Goal: Transaction & Acquisition: Purchase product/service

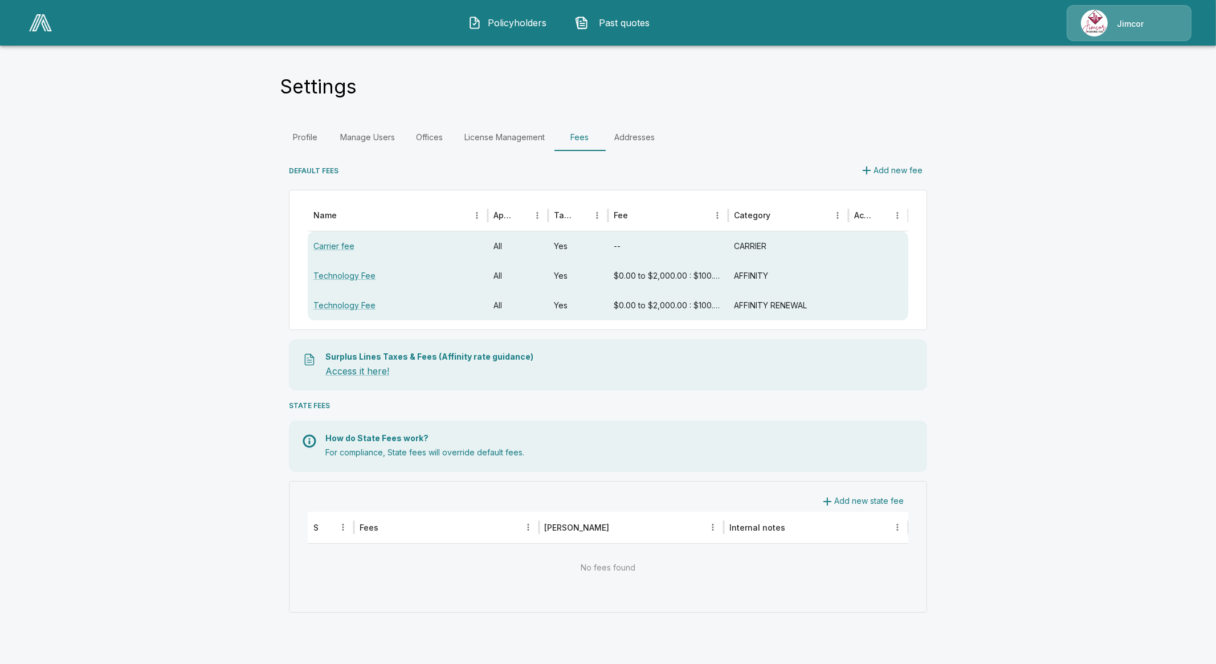
click at [9, 240] on main "Settings Profile Manage Users Offices License Management Fees Addresses DEFAULT…" at bounding box center [608, 317] width 1216 height 635
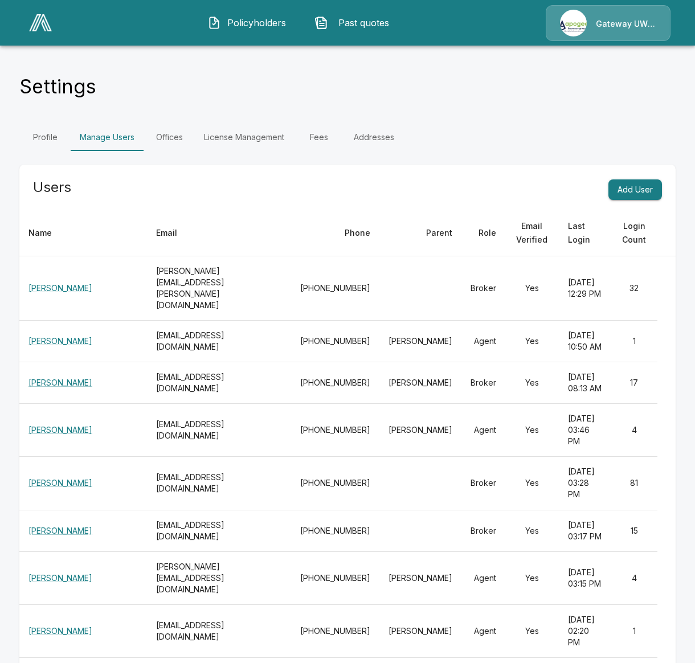
scroll to position [15706, 0]
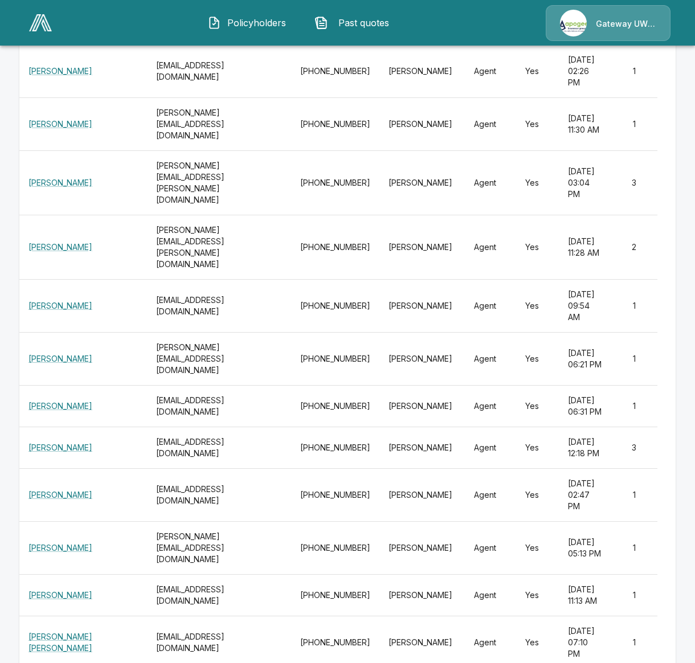
click at [35, 25] on img at bounding box center [40, 22] width 23 height 17
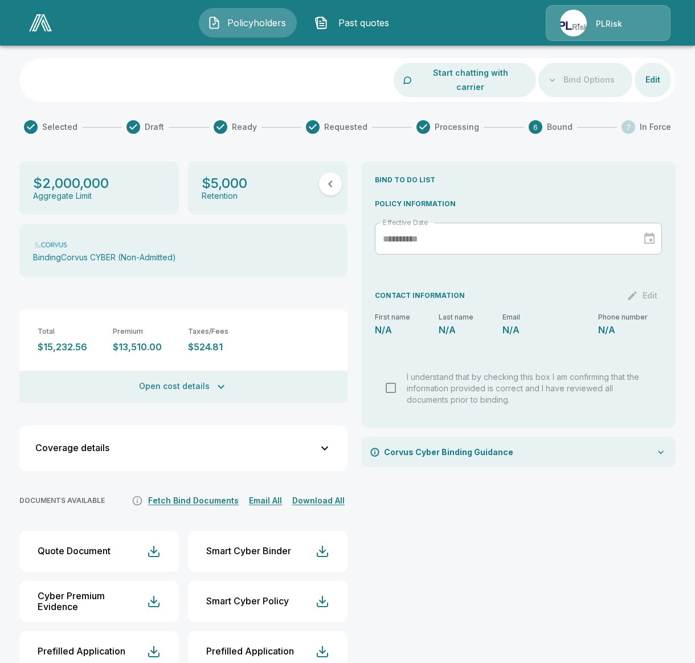
scroll to position [85, 0]
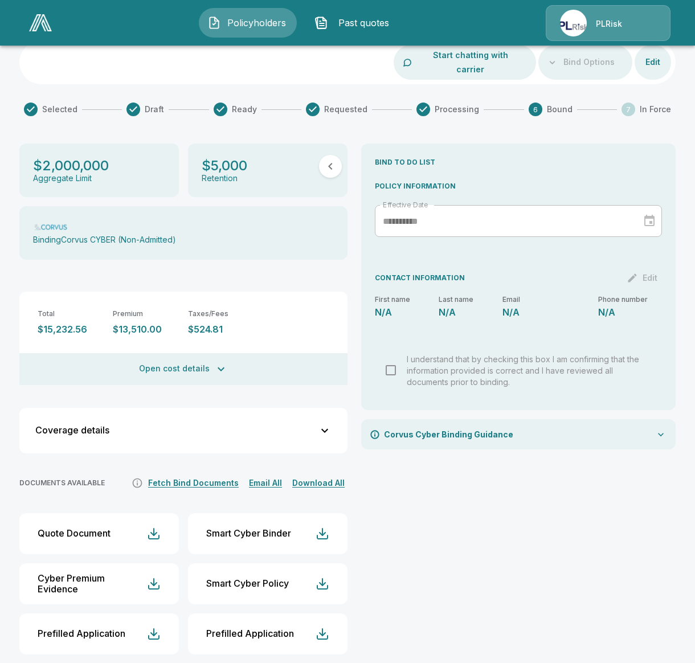
click at [212, 338] on div "Total $15,232.56 Premium $13,510.00 Taxes/Fees $524.81 TRIA $135.00 Wholesaler …" at bounding box center [183, 338] width 328 height 93
click at [212, 353] on button "Open cost details" at bounding box center [183, 369] width 328 height 32
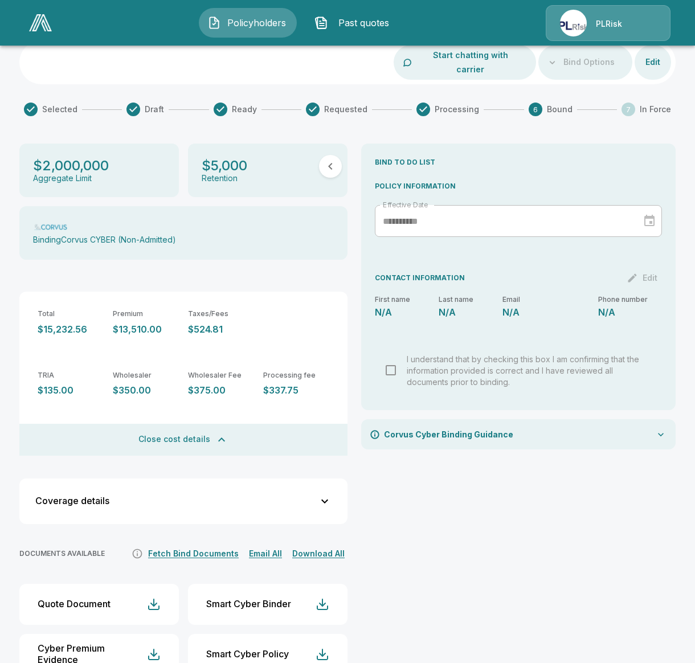
click at [482, 520] on div "**********" at bounding box center [518, 439] width 314 height 591
click at [491, 546] on div "**********" at bounding box center [518, 439] width 314 height 591
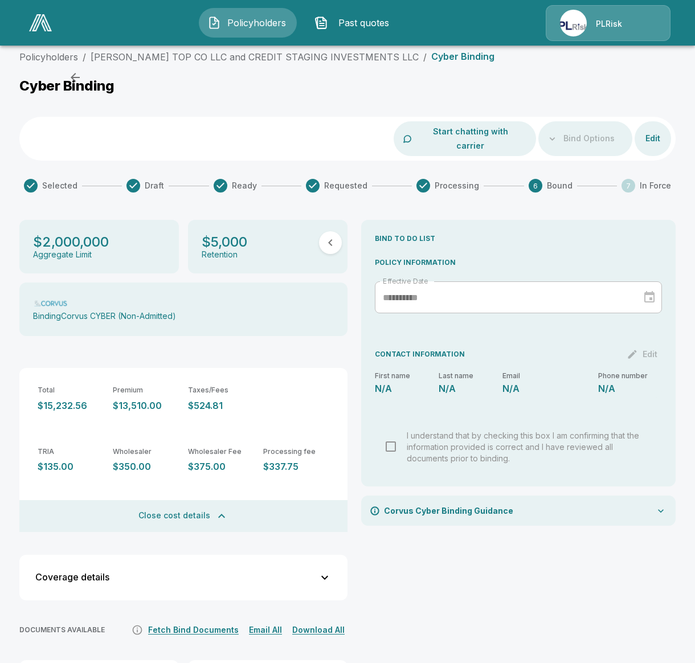
scroll to position [0, 0]
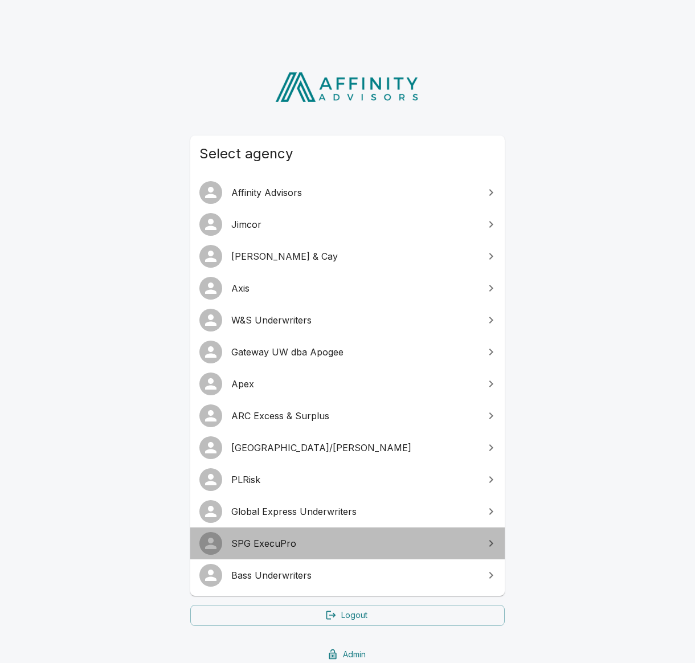
click at [280, 545] on span "SPG ExecuPro" at bounding box center [354, 544] width 246 height 14
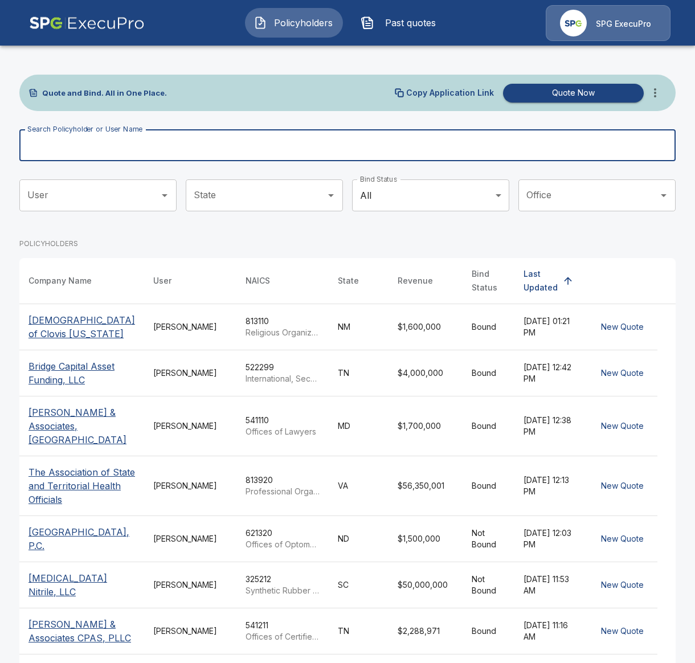
click at [178, 154] on input "Search Policyholder or User Name" at bounding box center [341, 145] width 644 height 32
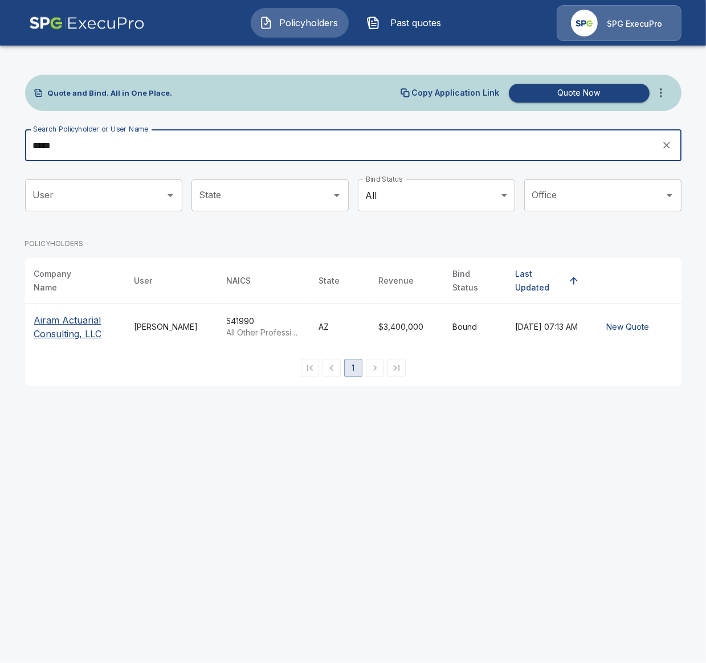
type input "*****"
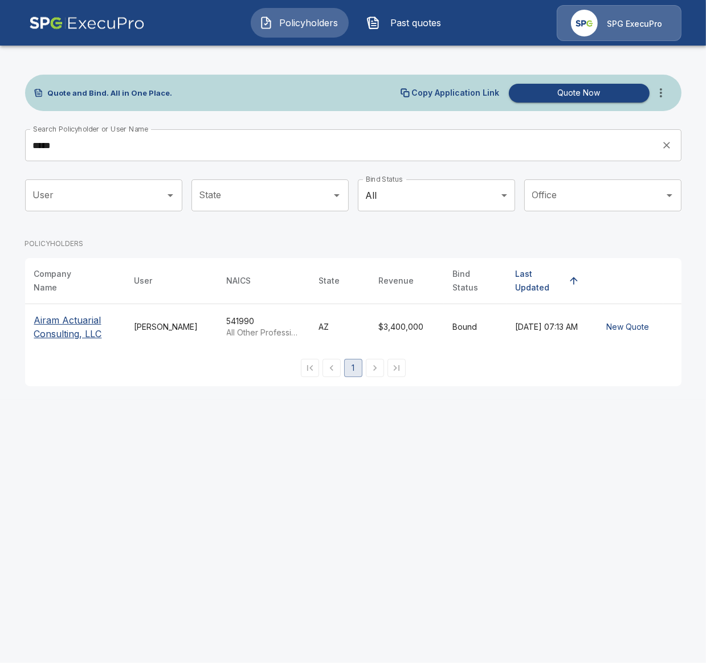
click at [56, 313] on p "Airam Actuarial Consulting, LLC" at bounding box center [75, 326] width 82 height 27
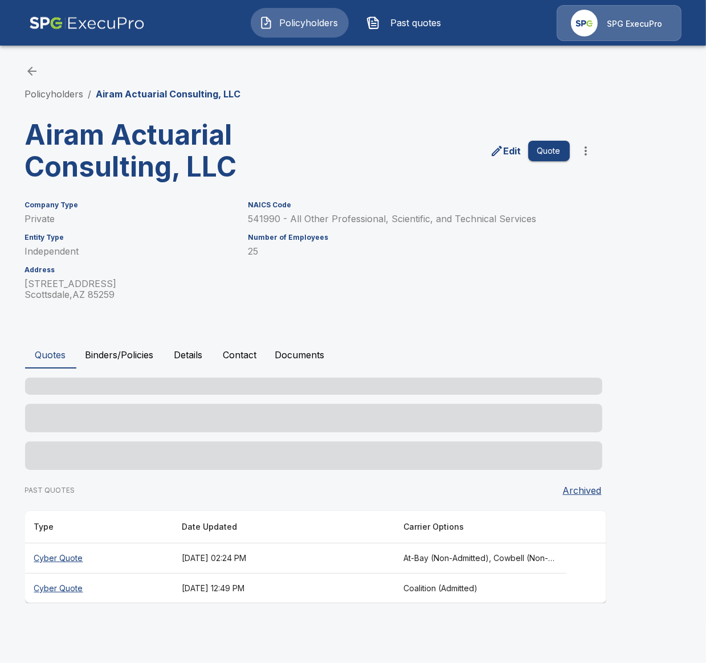
click at [139, 357] on button "Binders/Policies" at bounding box center [119, 354] width 87 height 27
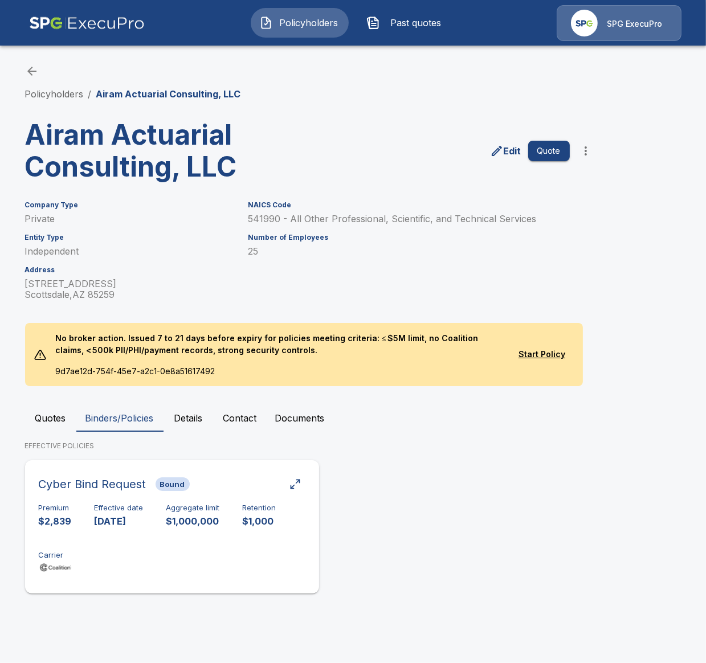
click at [194, 552] on div "Premium $2,839 Effective date 9/30/2025 Aggregate limit $1,000,000 Retention $1…" at bounding box center [172, 540] width 267 height 72
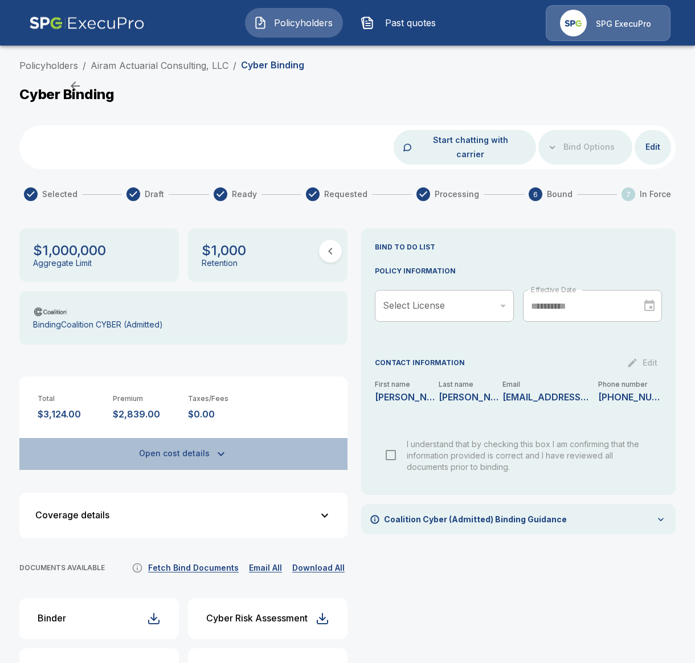
click at [185, 438] on button "Open cost details" at bounding box center [183, 454] width 328 height 32
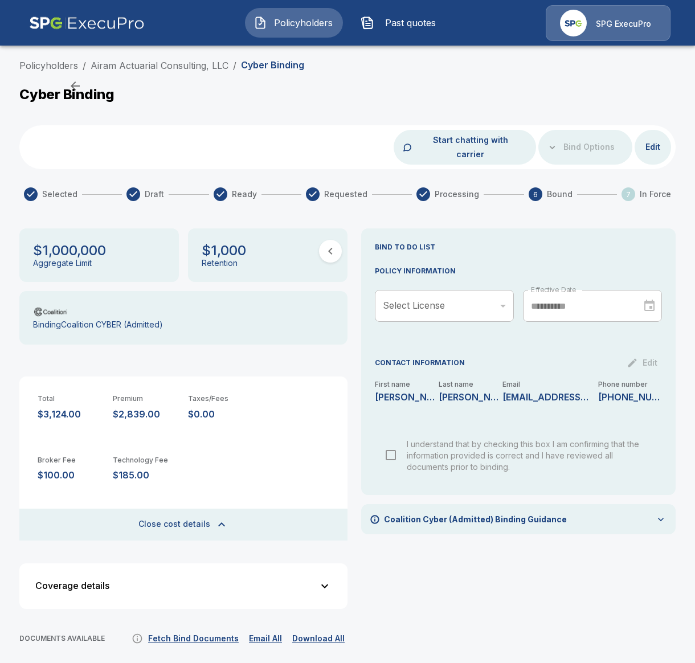
click at [630, 594] on div "**********" at bounding box center [518, 548] width 314 height 641
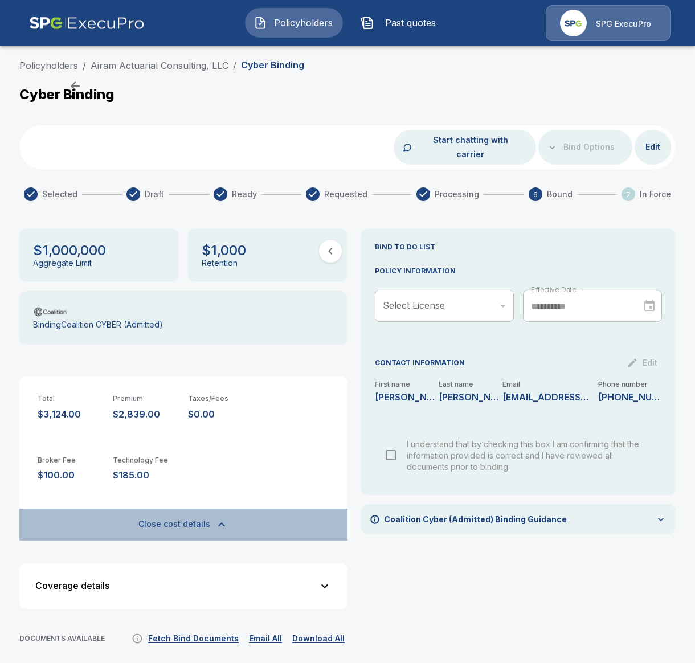
click at [220, 518] on icon "button" at bounding box center [222, 525] width 14 height 14
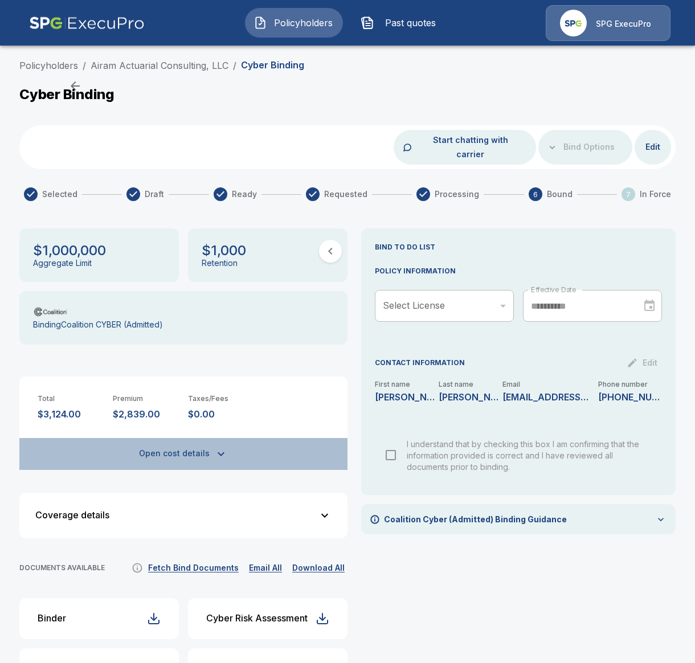
click at [215, 438] on button "Open cost details" at bounding box center [183, 454] width 328 height 32
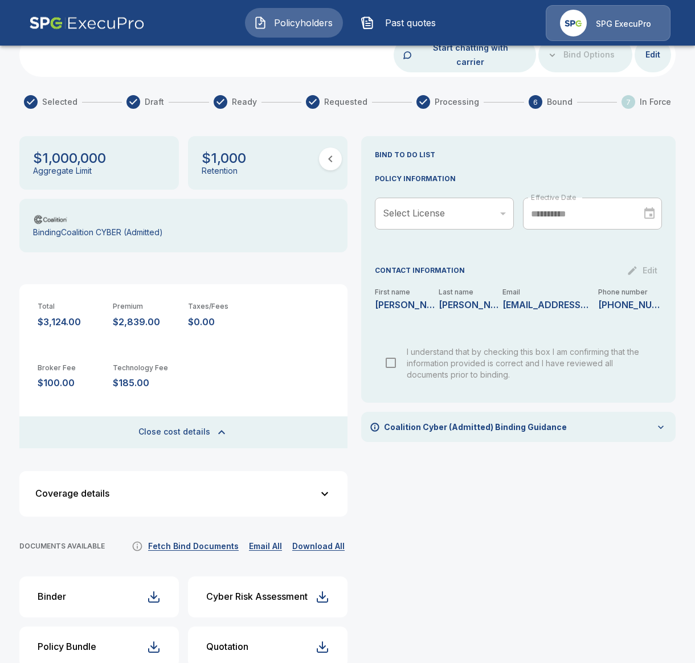
scroll to position [142, 0]
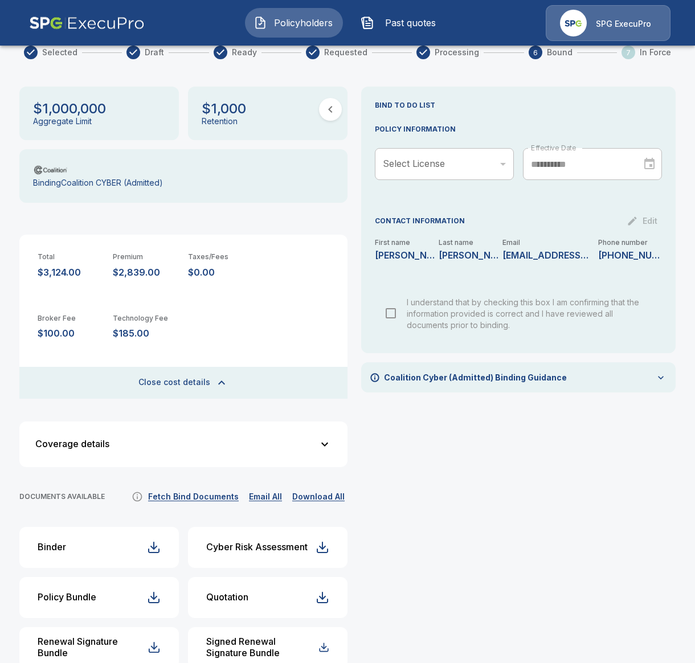
click at [616, 440] on div "**********" at bounding box center [518, 407] width 314 height 641
click at [657, 447] on div "**********" at bounding box center [518, 407] width 314 height 641
click at [302, 13] on button "Policyholders" at bounding box center [294, 23] width 98 height 30
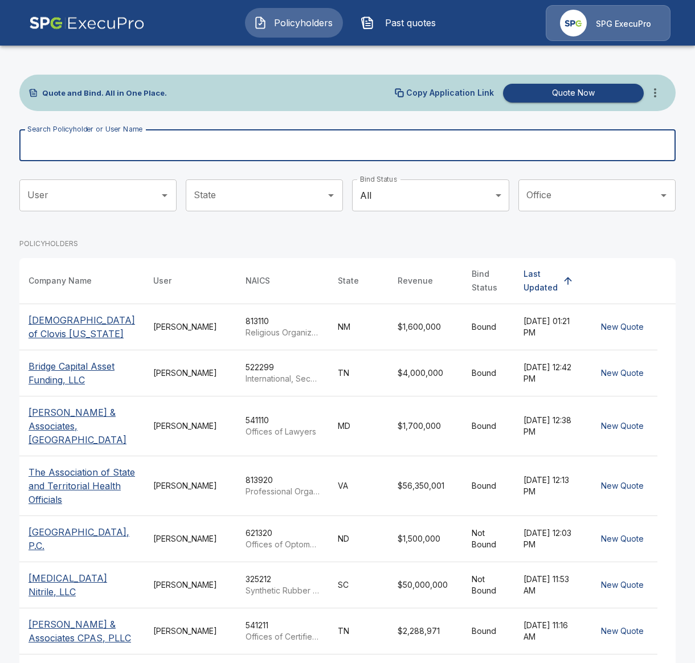
click at [168, 141] on input "Search Policyholder or User Name" at bounding box center [341, 145] width 644 height 32
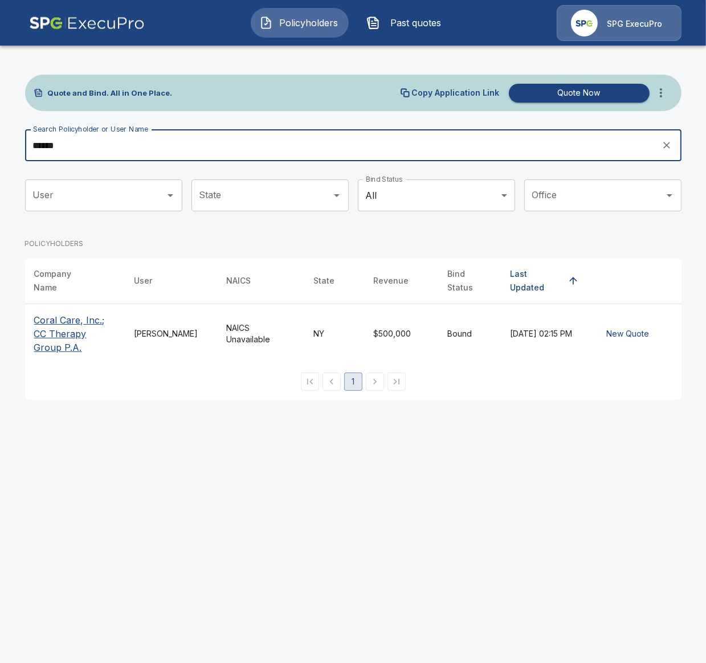
type input "*****"
click at [70, 328] on p "Coral Care, Inc.; CC Therapy Group P.A." at bounding box center [75, 333] width 82 height 41
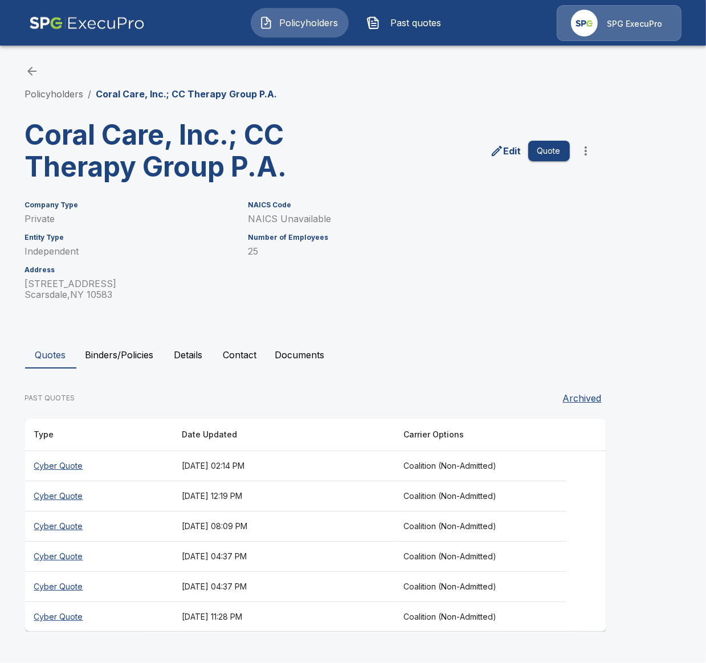
click at [117, 352] on button "Binders/Policies" at bounding box center [119, 354] width 87 height 27
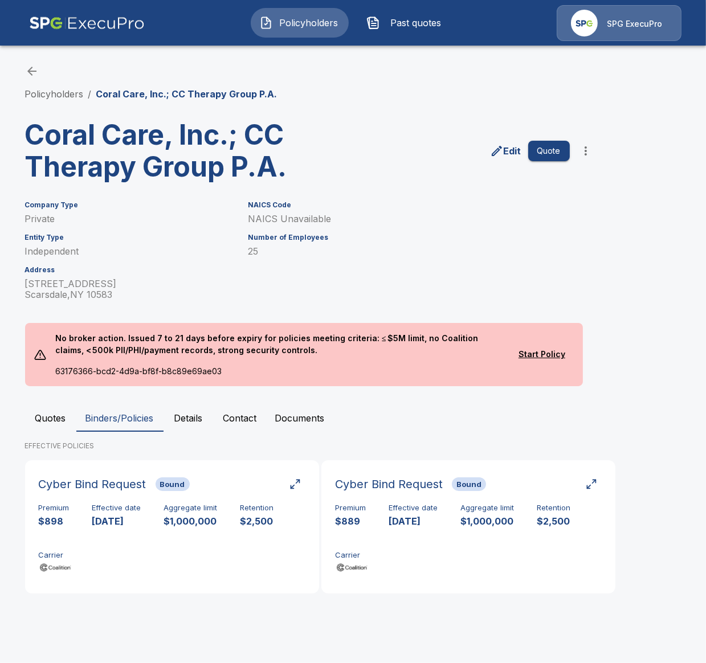
click at [652, 390] on div "Policyholders / Coral Care, Inc.; CC Therapy Group P.A. Coral Care, Inc.; CC Th…" at bounding box center [353, 334] width 684 height 582
click at [313, 22] on span "Policyholders" at bounding box center [308, 23] width 63 height 14
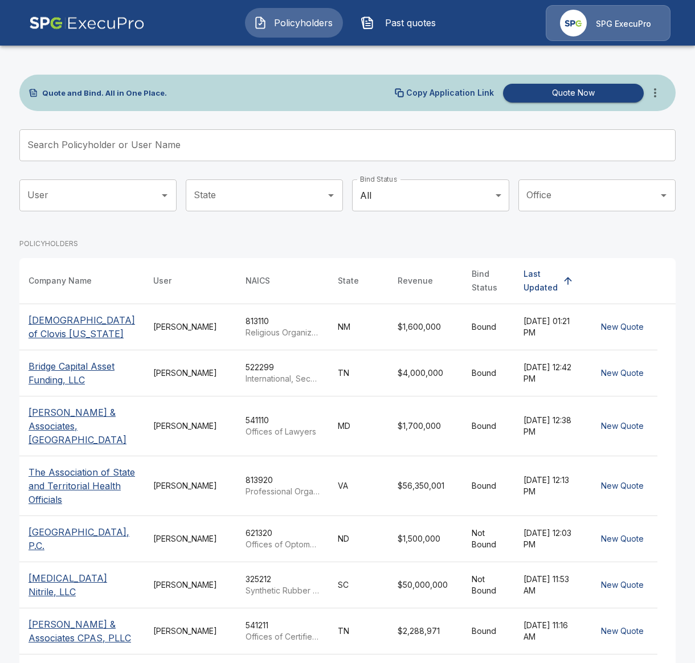
click at [217, 131] on input "Search Policyholder or User Name" at bounding box center [341, 145] width 644 height 32
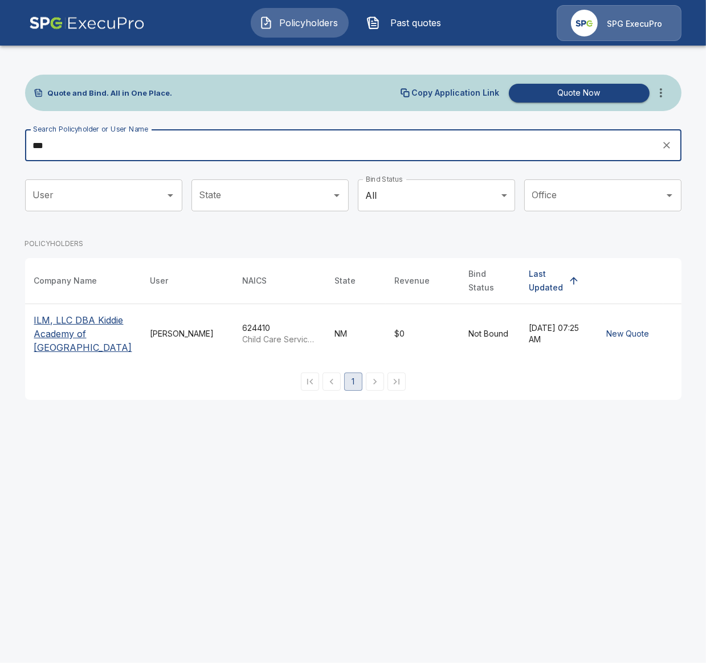
type input "***"
click at [76, 320] on p "ILM, LLC DBA Kiddie Academy of [GEOGRAPHIC_DATA]" at bounding box center [83, 333] width 98 height 41
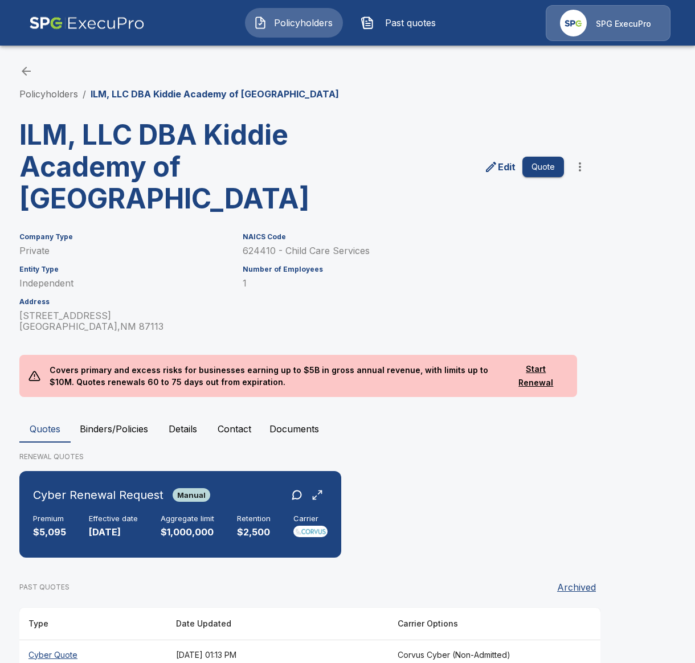
click at [140, 429] on button "Binders/Policies" at bounding box center [114, 428] width 87 height 27
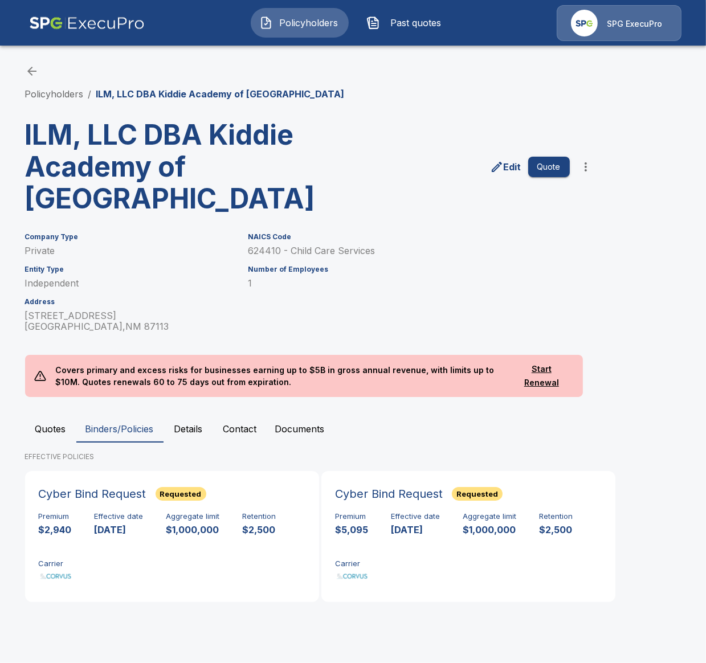
click at [310, 22] on span "Policyholders" at bounding box center [308, 23] width 63 height 14
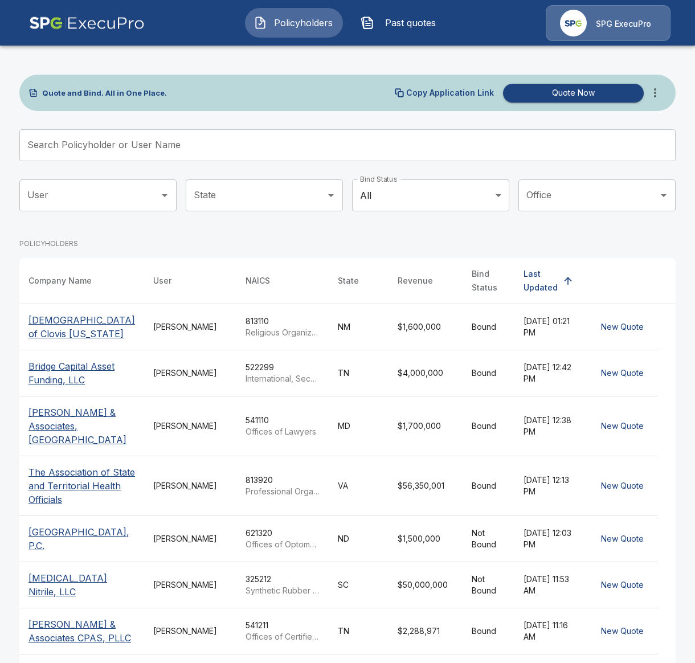
click at [123, 147] on input "Search Policyholder or User Name" at bounding box center [341, 145] width 644 height 32
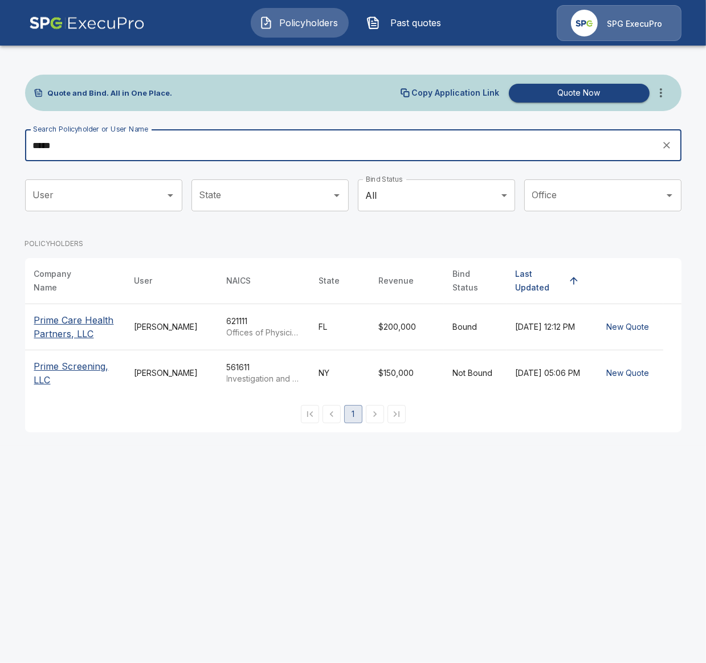
type input "*****"
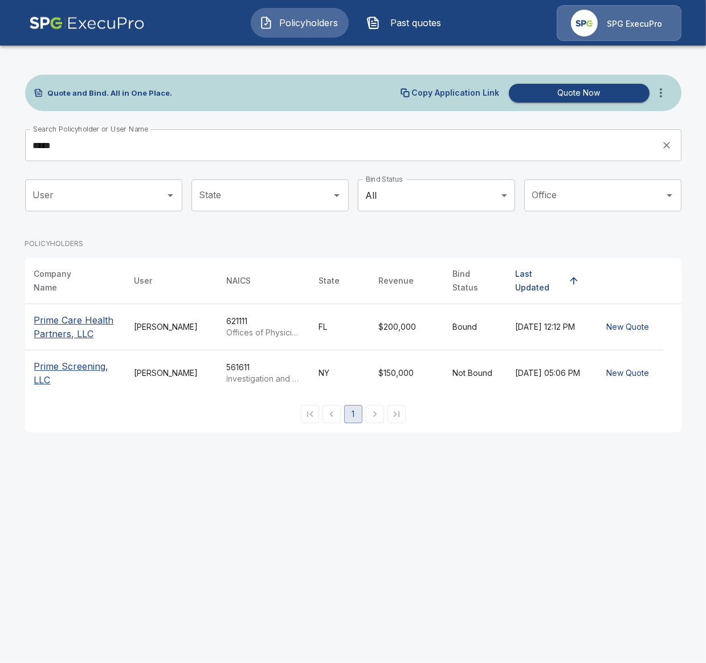
click at [57, 313] on p "Prime Care Health Partners, LLC" at bounding box center [75, 326] width 82 height 27
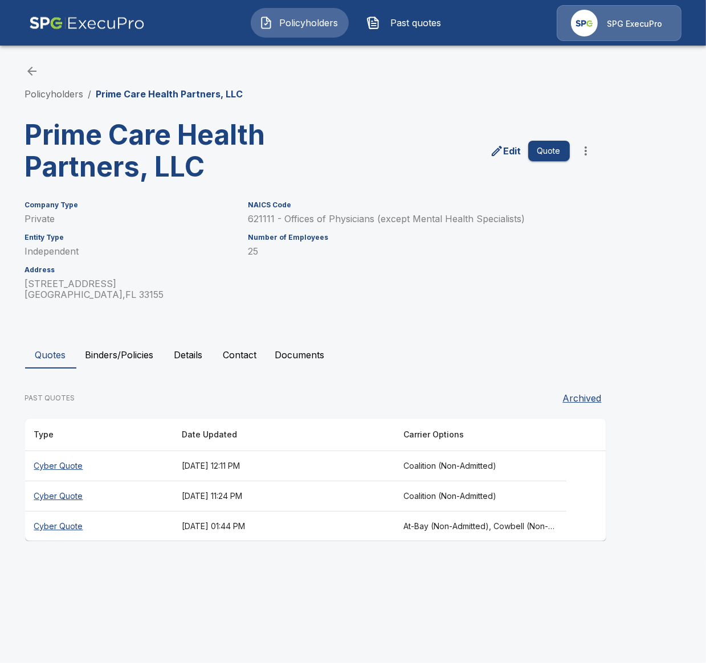
click at [112, 371] on div "Quotes Binders/Policies Details Contact Documents PAST QUOTES Archived Type Dat…" at bounding box center [353, 441] width 656 height 200
click at [113, 366] on button "Binders/Policies" at bounding box center [119, 354] width 87 height 27
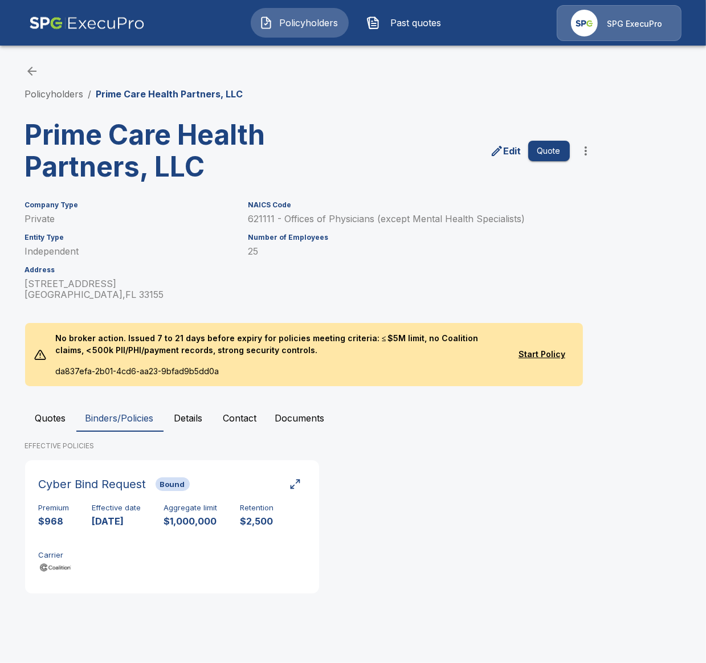
click at [641, 468] on div "EFFECTIVE POLICIES Cyber Bind Request Bound Premium $968 Effective date [DATE] …" at bounding box center [353, 522] width 656 height 162
click at [287, 31] on button "Policyholders" at bounding box center [300, 23] width 98 height 30
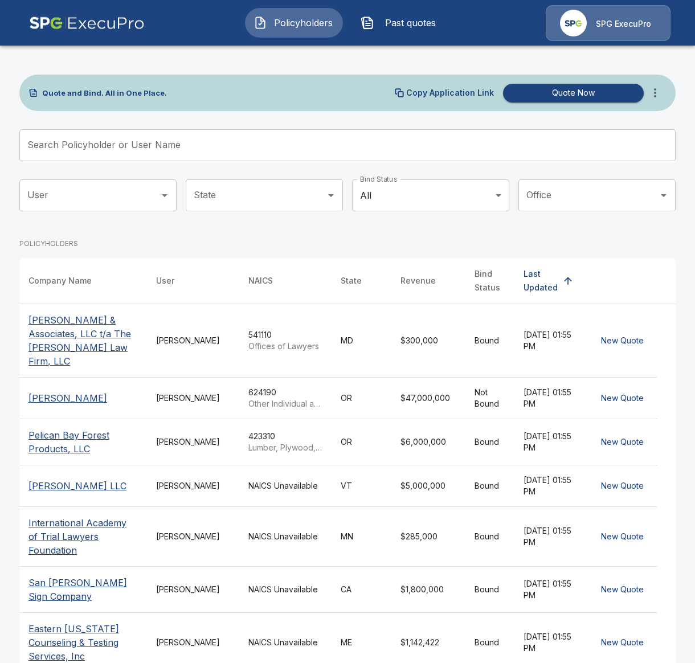
click at [241, 138] on input "Search Policyholder or User Name" at bounding box center [341, 145] width 644 height 32
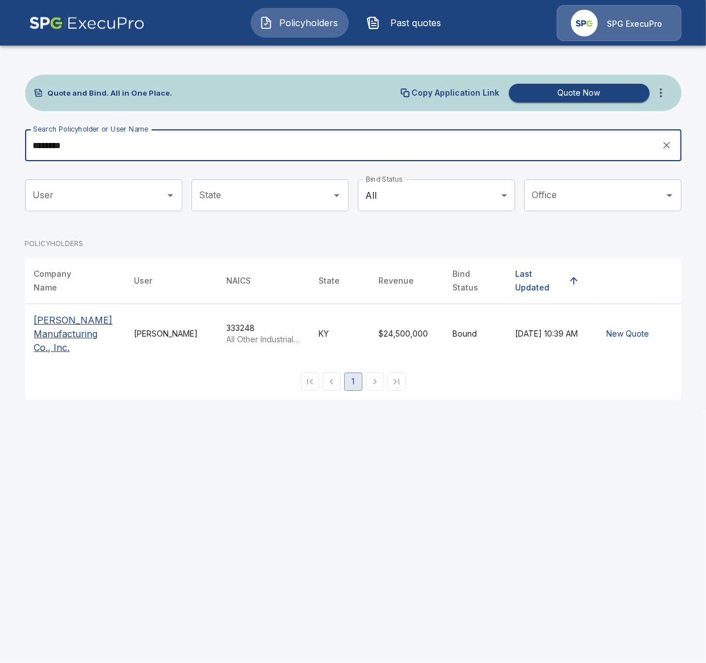
type input "********"
click at [56, 340] on p "[PERSON_NAME] Manufacturing Co., Inc." at bounding box center [75, 333] width 82 height 41
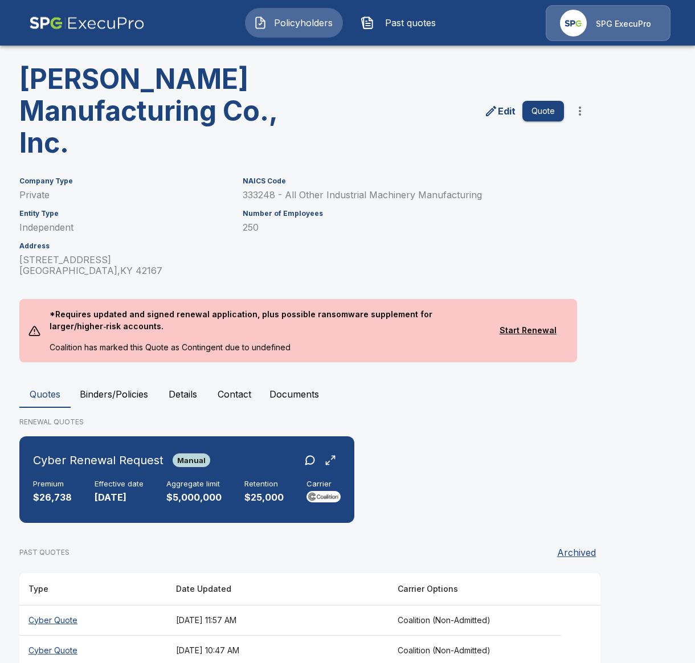
scroll to position [142, 0]
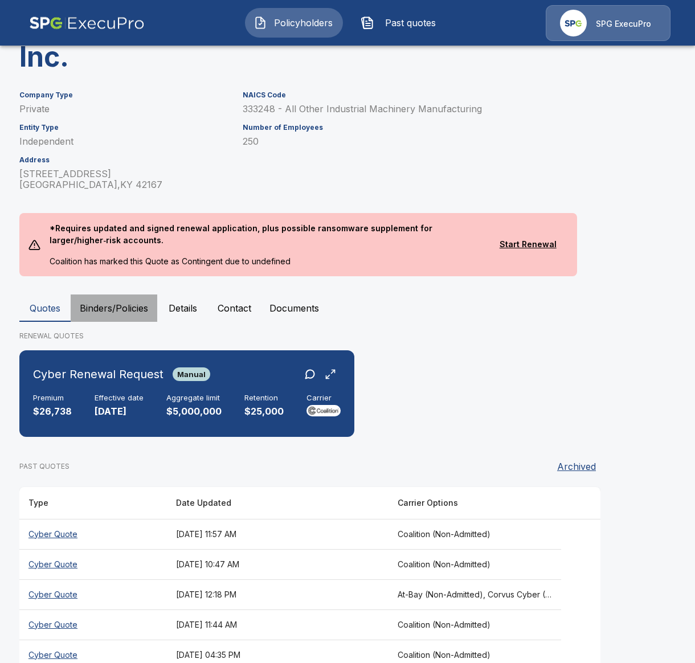
click at [115, 297] on button "Binders/Policies" at bounding box center [114, 308] width 87 height 27
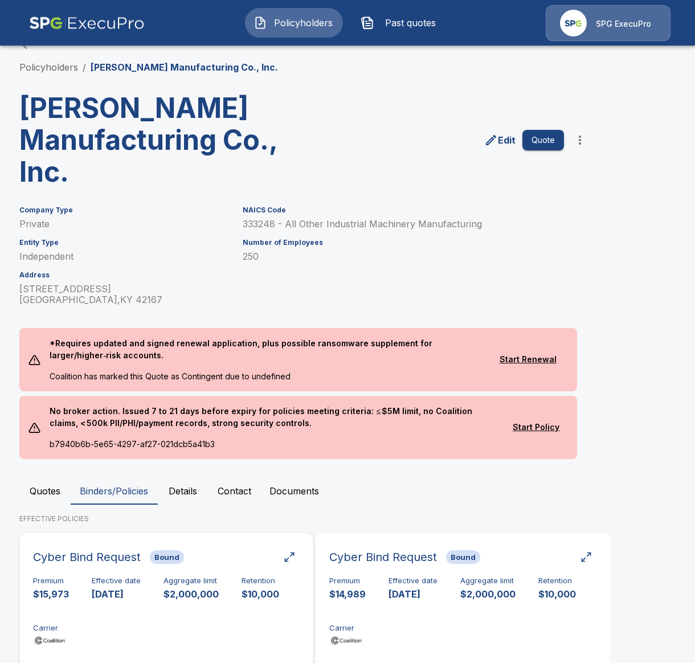
scroll to position [60, 0]
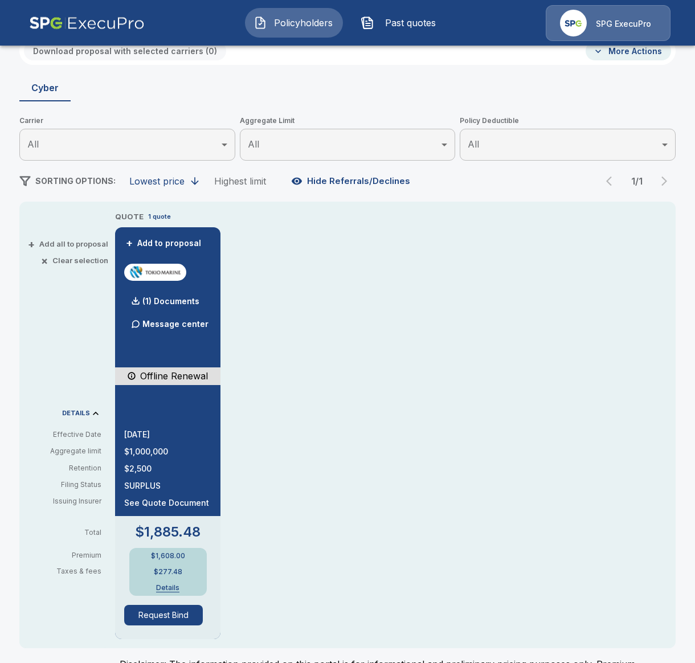
scroll to position [142, 0]
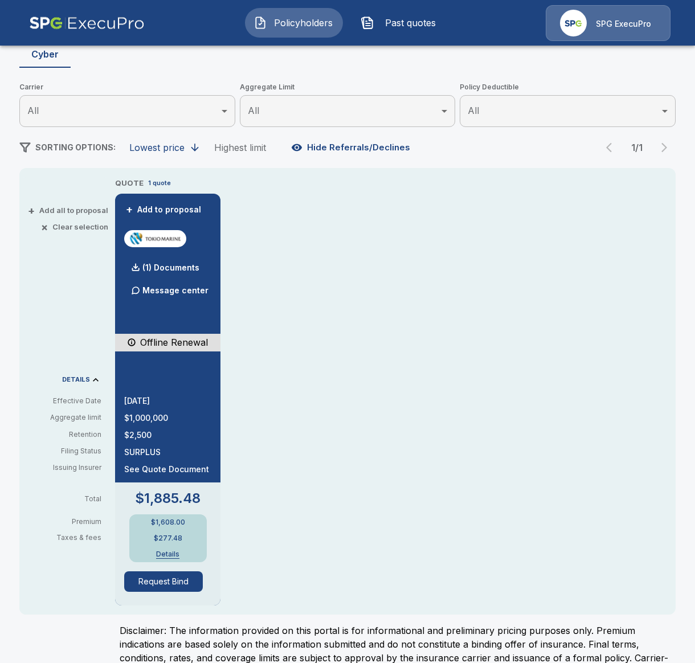
click at [171, 578] on button "Request Bind" at bounding box center [163, 581] width 79 height 21
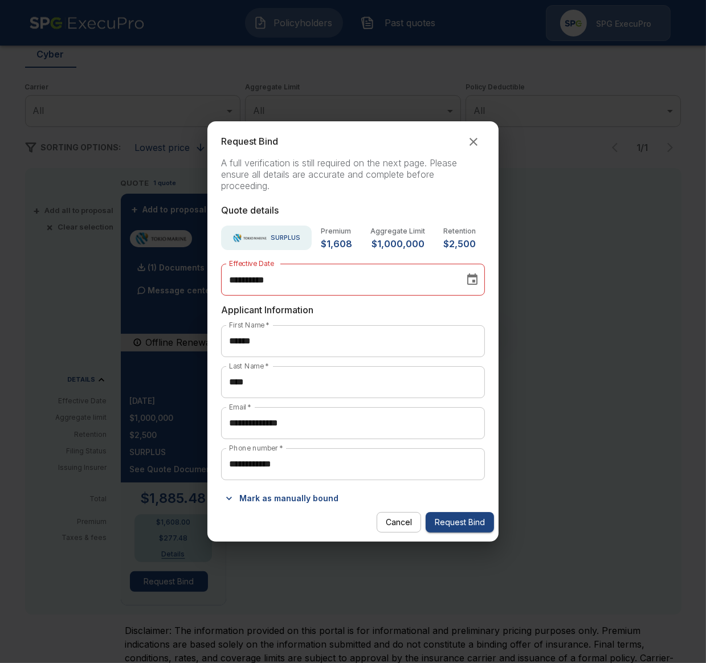
click at [312, 493] on button "Mark as manually bound" at bounding box center [282, 498] width 122 height 18
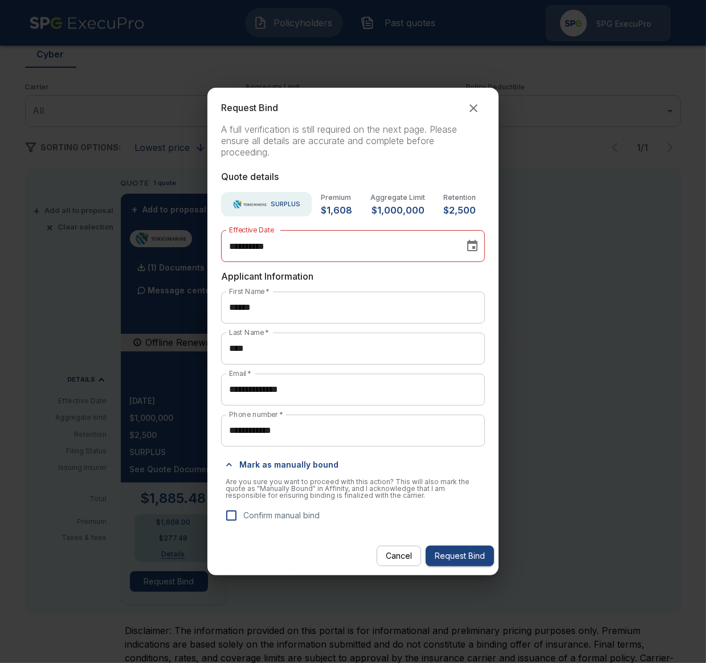
click at [277, 517] on p "Confirm manual bind" at bounding box center [281, 515] width 76 height 12
click at [462, 555] on button "Request Bind" at bounding box center [460, 556] width 68 height 21
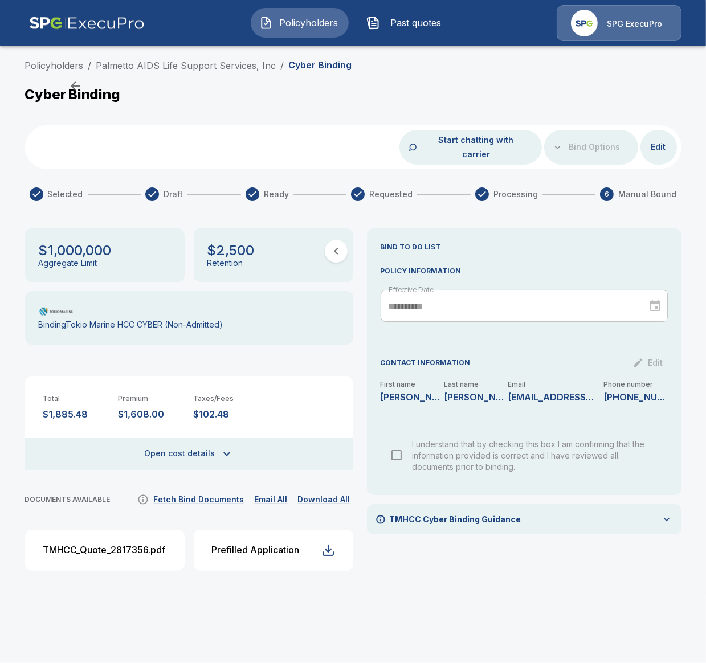
click at [664, 125] on div "Start chatting with carrier Bind Options Edit" at bounding box center [353, 147] width 656 height 44
click at [664, 137] on button "Edit" at bounding box center [658, 147] width 36 height 21
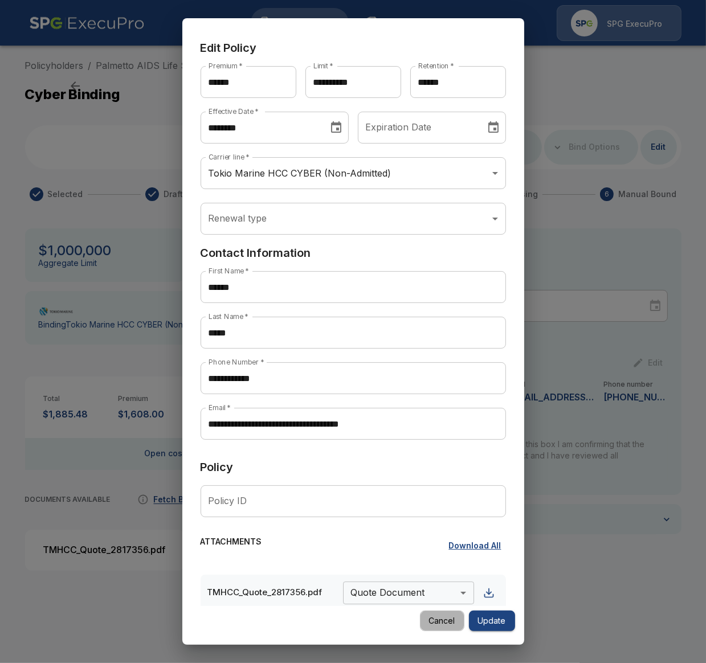
click at [431, 621] on button "Cancel" at bounding box center [442, 621] width 44 height 21
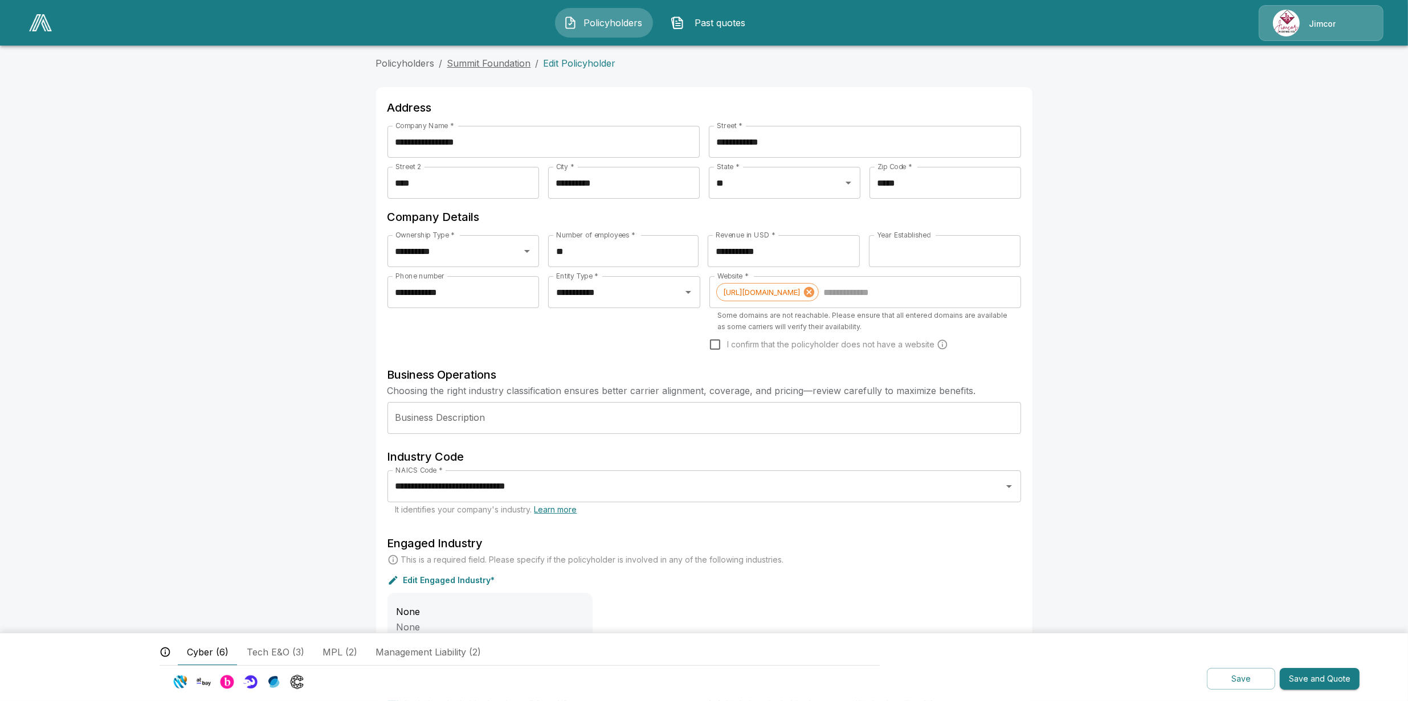
click at [508, 63] on link "Summit Foundation" at bounding box center [489, 63] width 84 height 11
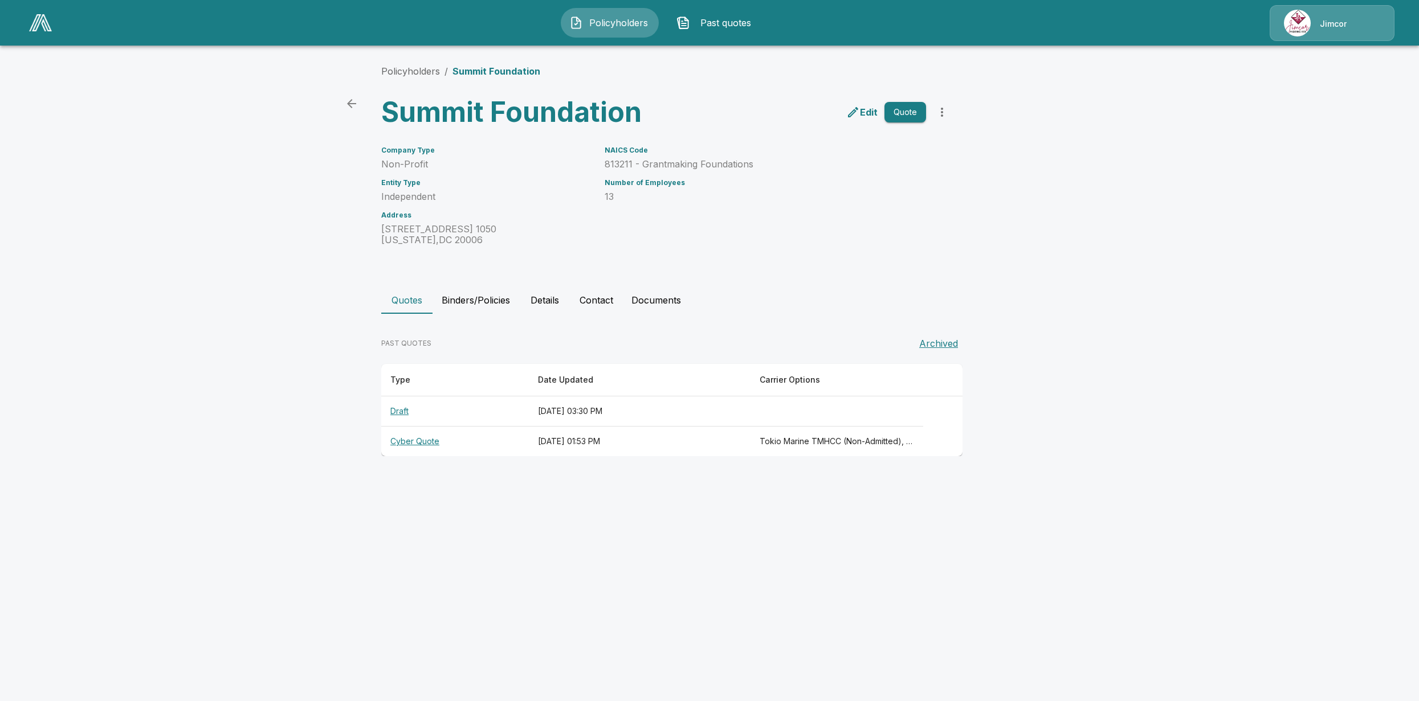
click at [414, 436] on th "Cyber Quote" at bounding box center [455, 442] width 148 height 30
click at [412, 446] on th "Cyber Quote" at bounding box center [455, 442] width 148 height 30
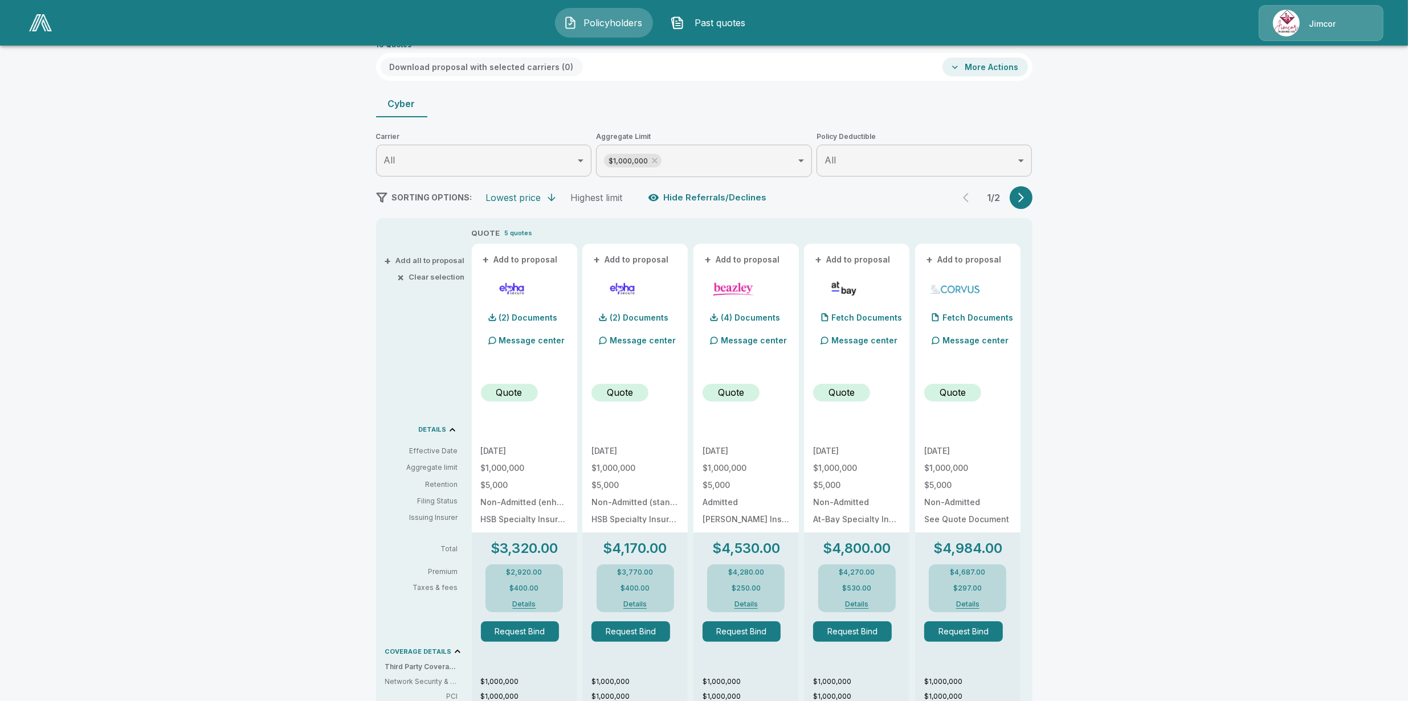
scroll to position [71, 0]
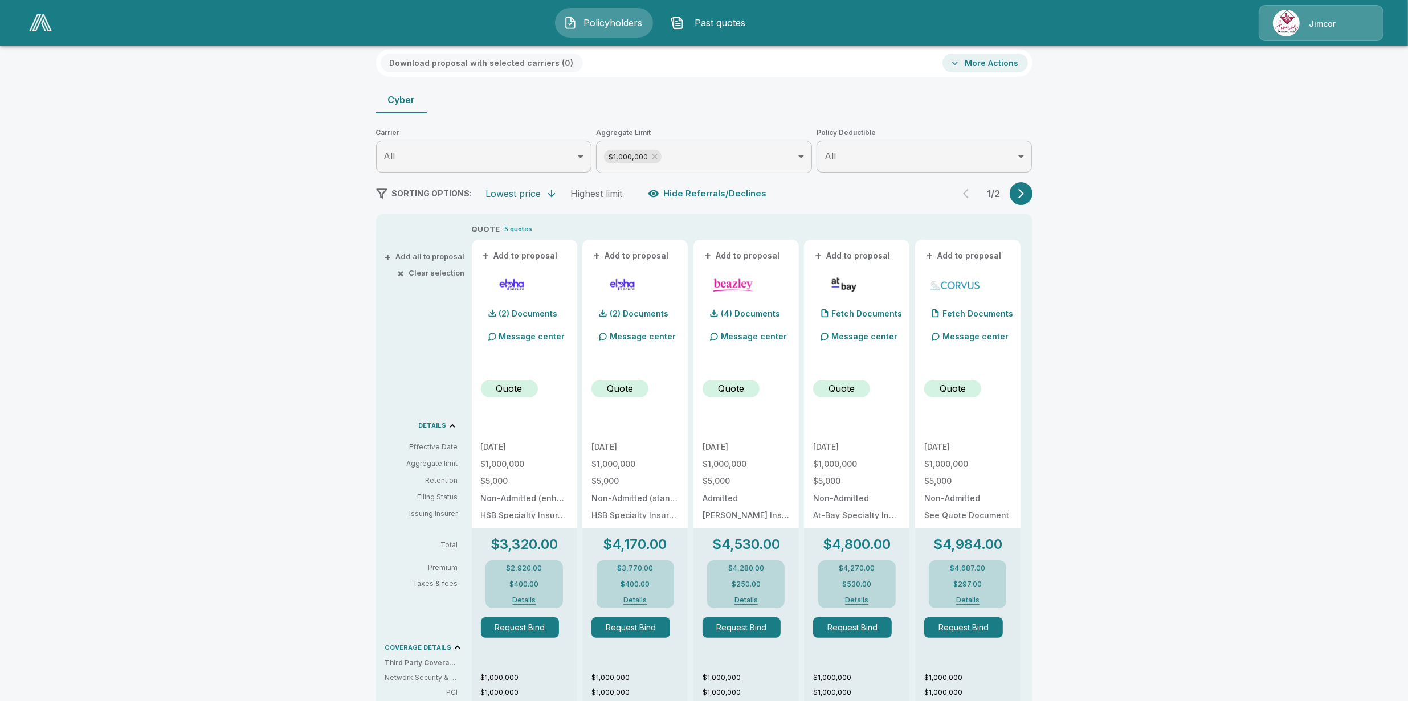
click at [526, 605] on div "$2,920.00 $400.00 Details" at bounding box center [523, 585] width 77 height 48
click at [528, 603] on button "Details" at bounding box center [524, 600] width 46 height 7
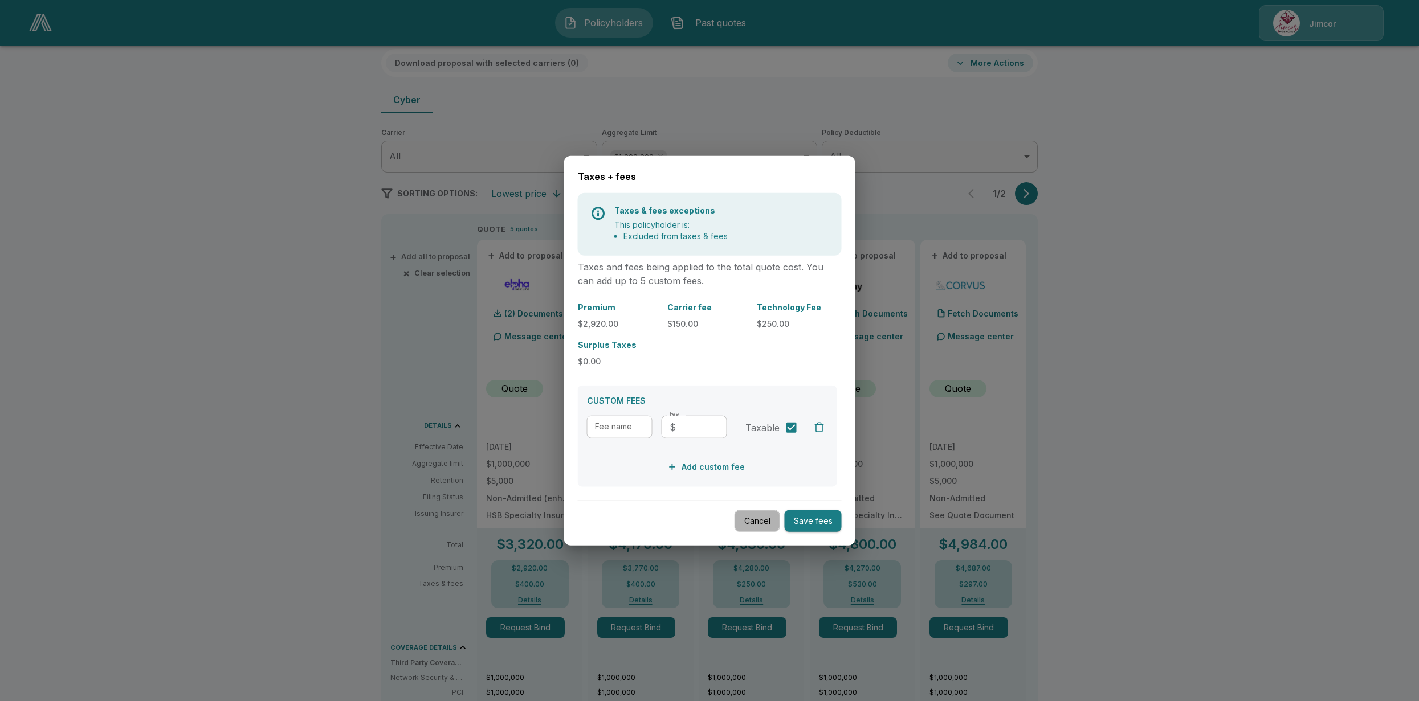
click at [741, 527] on button "Cancel" at bounding box center [757, 521] width 46 height 22
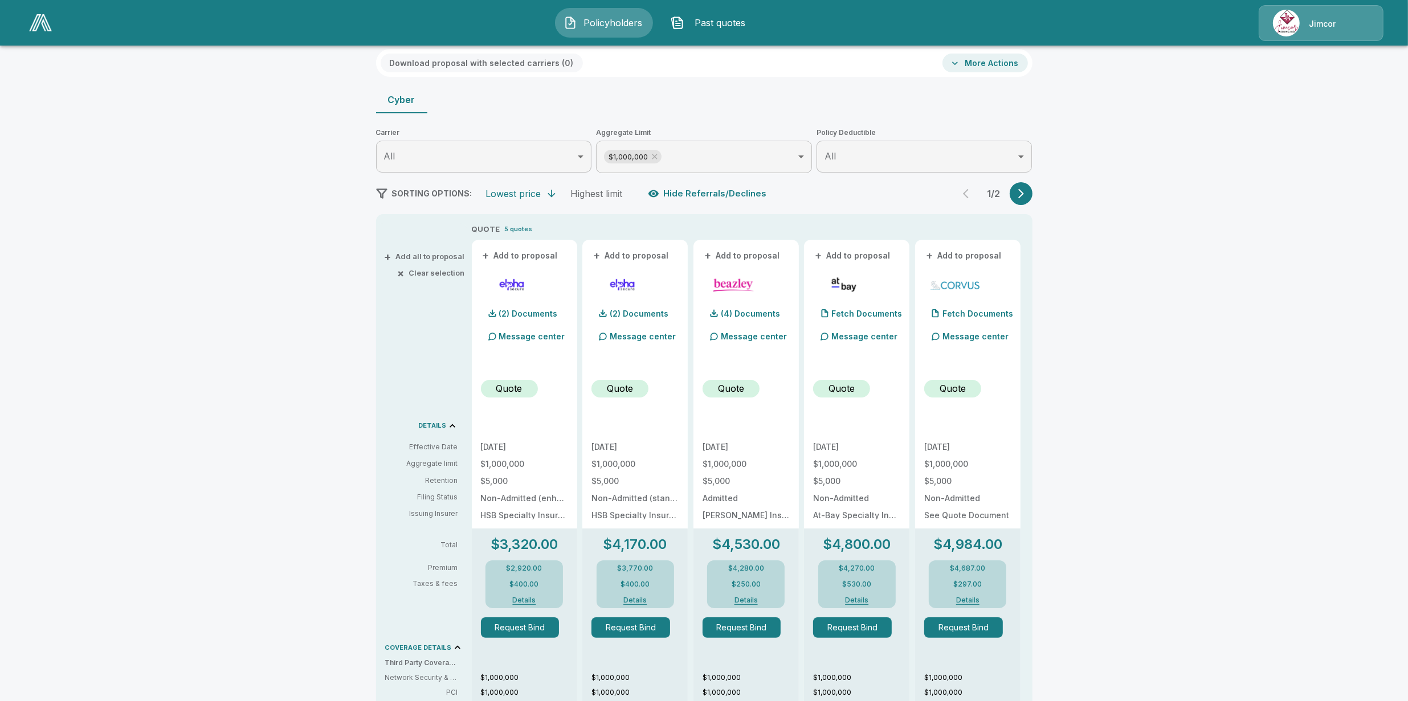
click at [1171, 177] on div "Policyholders / Summit Foundation / Quote Quote Results Broker Name Mark Baldwi…" at bounding box center [704, 525] width 1408 height 1084
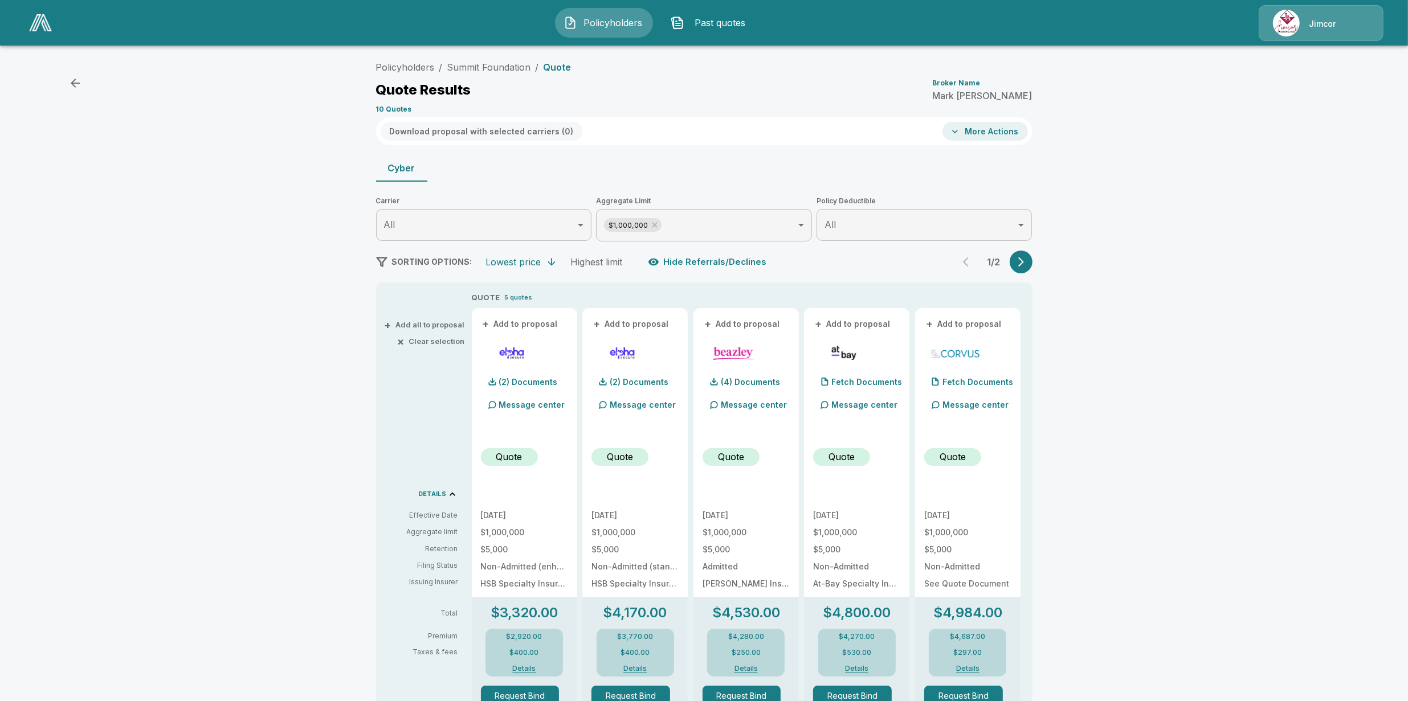
scroll to position [0, 0]
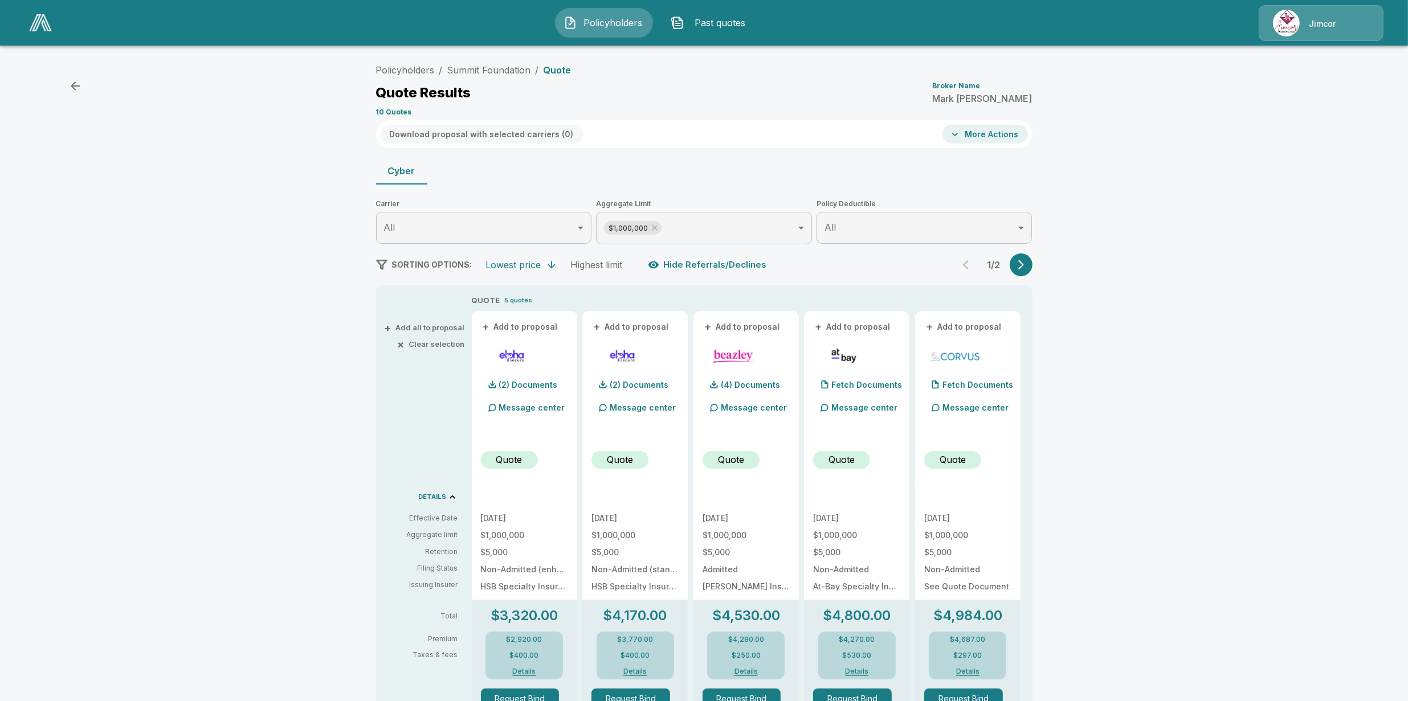
click at [1127, 229] on div "Policyholders / Summit Foundation / Quote Quote Results Broker Name Mark Baldwi…" at bounding box center [704, 596] width 1408 height 1084
click at [1134, 263] on div "Policyholders / Summit Foundation / Quote Quote Results Broker Name Mark Baldwi…" at bounding box center [704, 596] width 1408 height 1084
click at [1092, 279] on div "Policyholders / Summit Foundation / Quote Quote Results Broker Name Mark Baldwi…" at bounding box center [704, 596] width 1408 height 1084
click at [1126, 171] on div "Policyholders / Summit Foundation / Quote Quote Results Broker Name Mark Baldwi…" at bounding box center [704, 596] width 1408 height 1084
click at [1122, 180] on div "Policyholders / Summit Foundation / Quote Quote Results Broker Name Mark Baldwi…" at bounding box center [704, 596] width 1408 height 1084
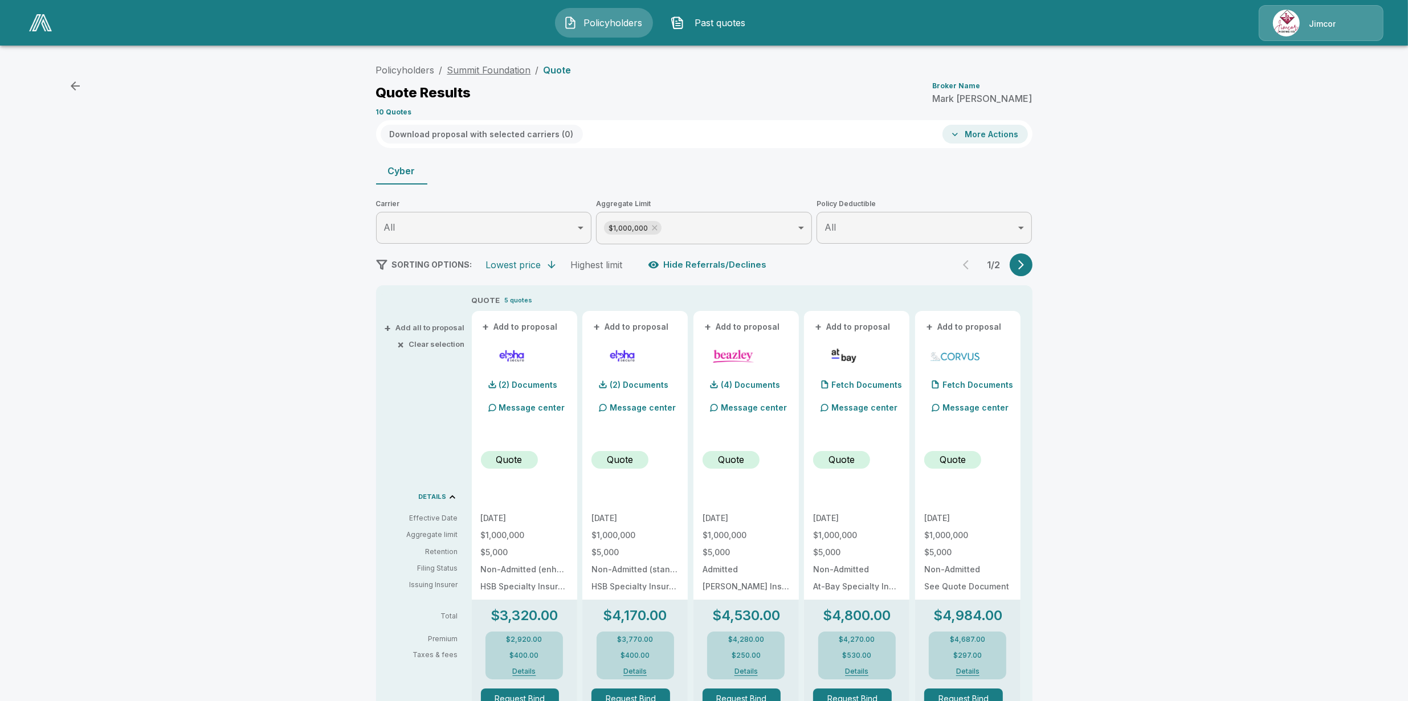
click at [503, 71] on link "Summit Foundation" at bounding box center [489, 69] width 84 height 11
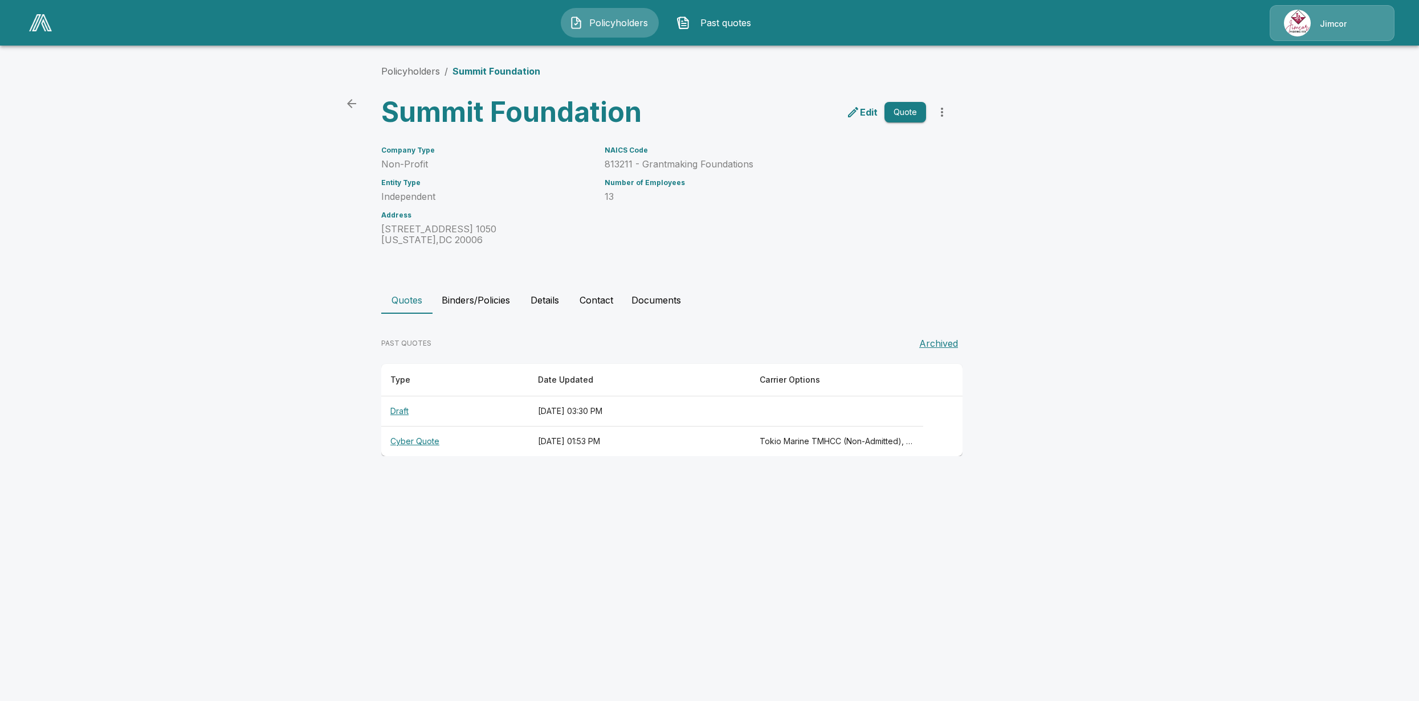
click at [399, 412] on th "Draft" at bounding box center [455, 412] width 148 height 30
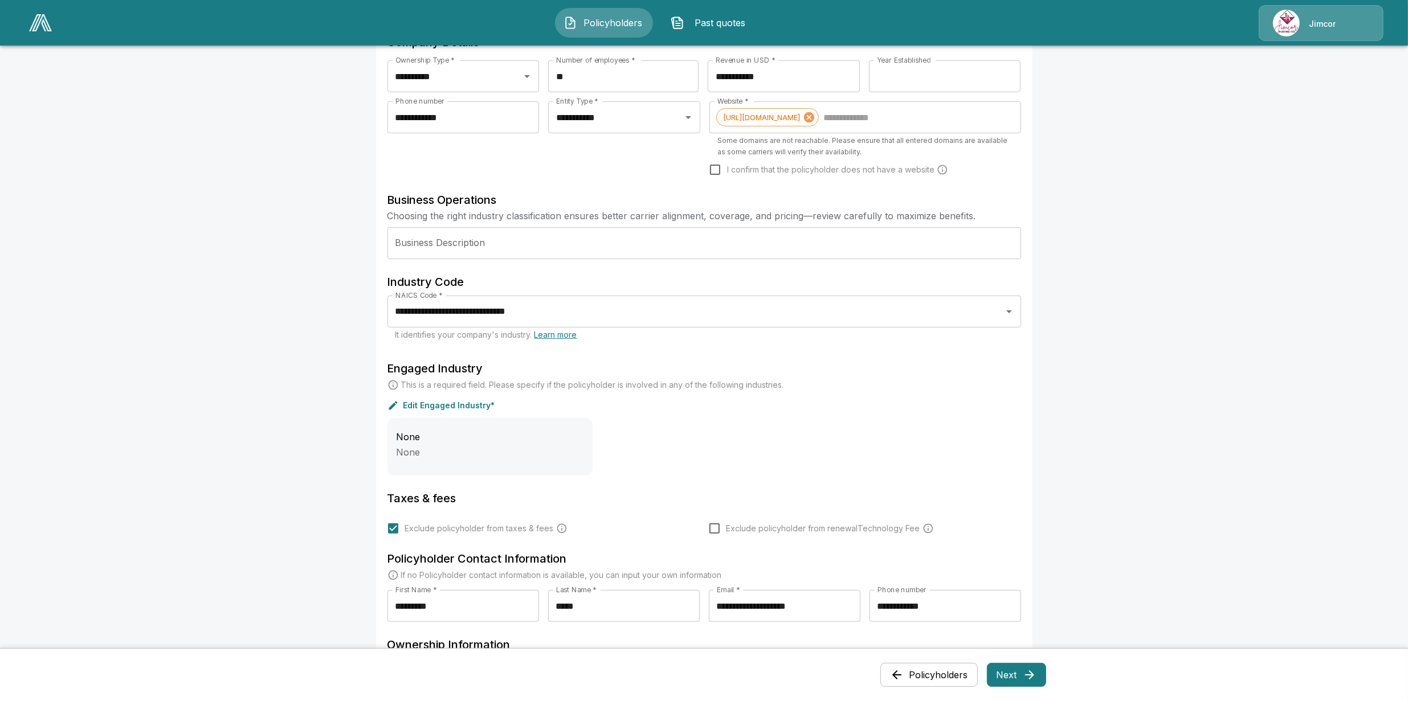
scroll to position [285, 0]
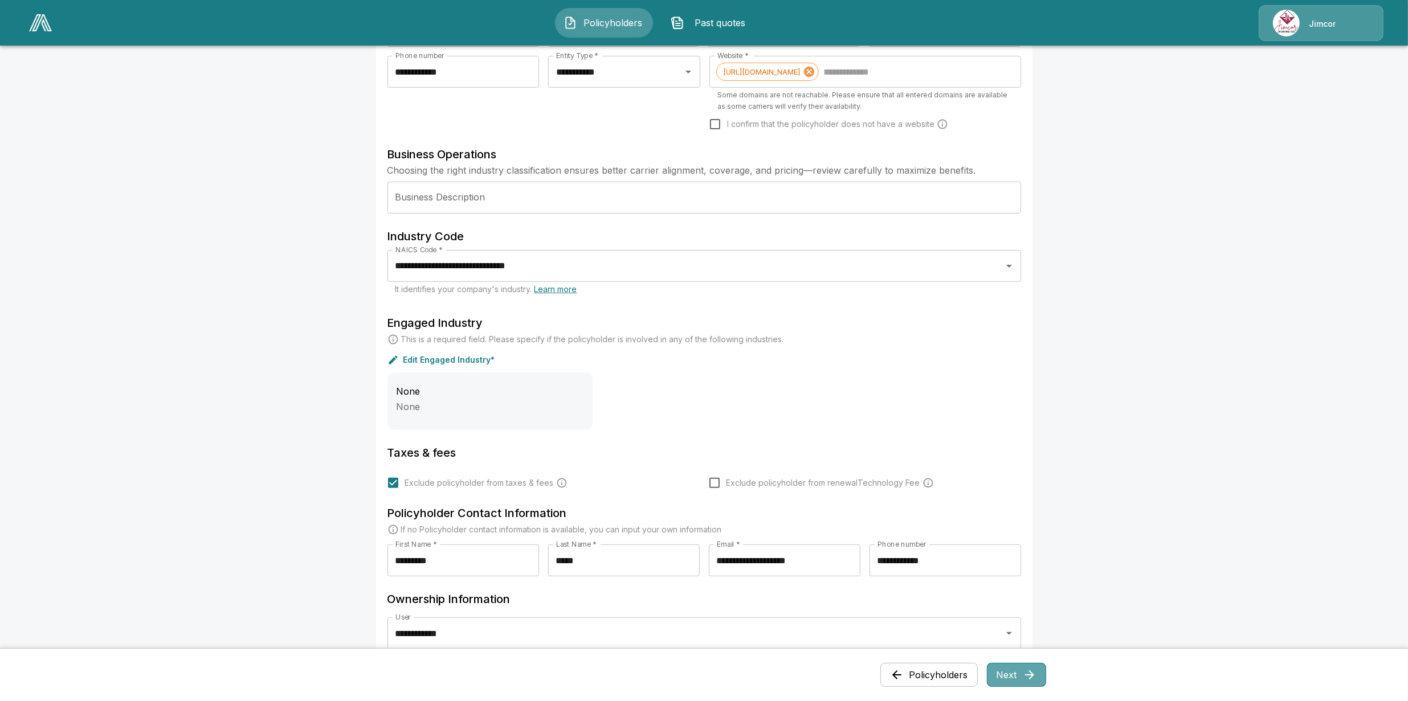
click at [1025, 671] on button "Next" at bounding box center [1016, 675] width 59 height 24
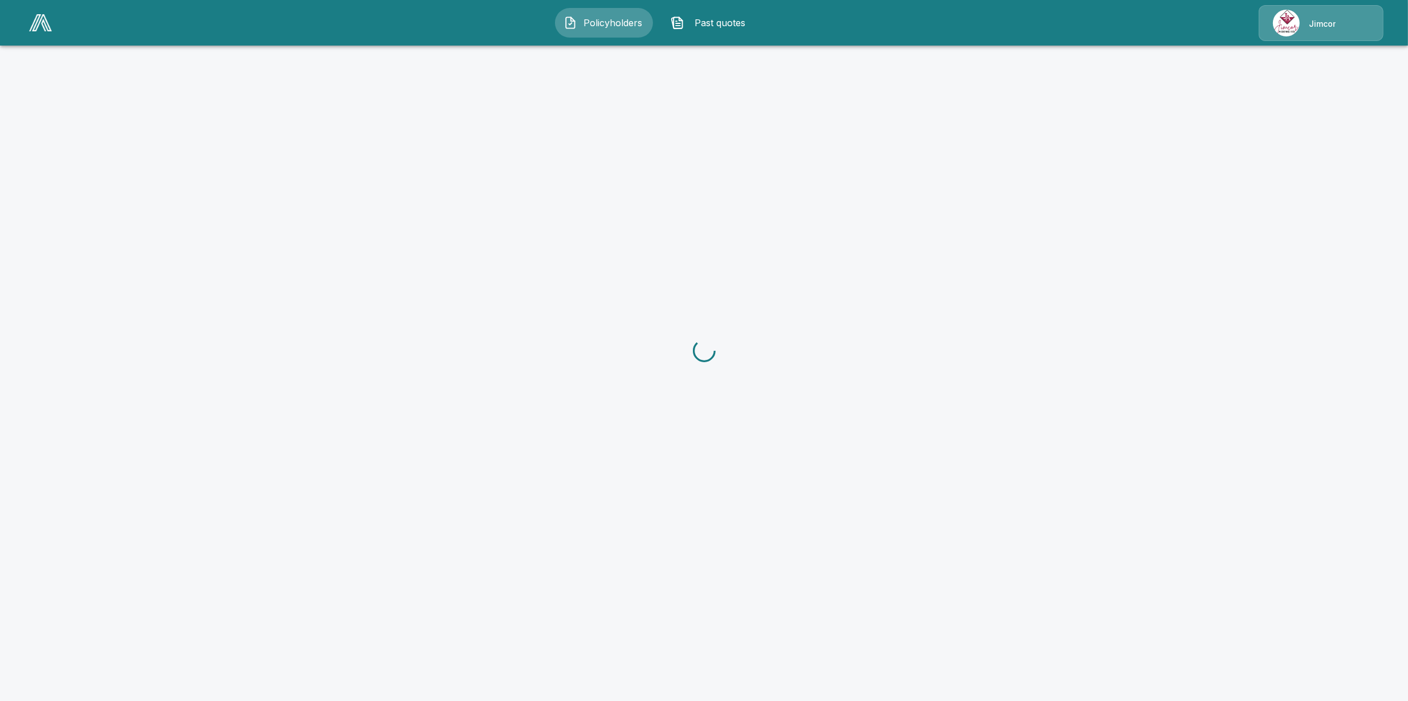
scroll to position [0, 0]
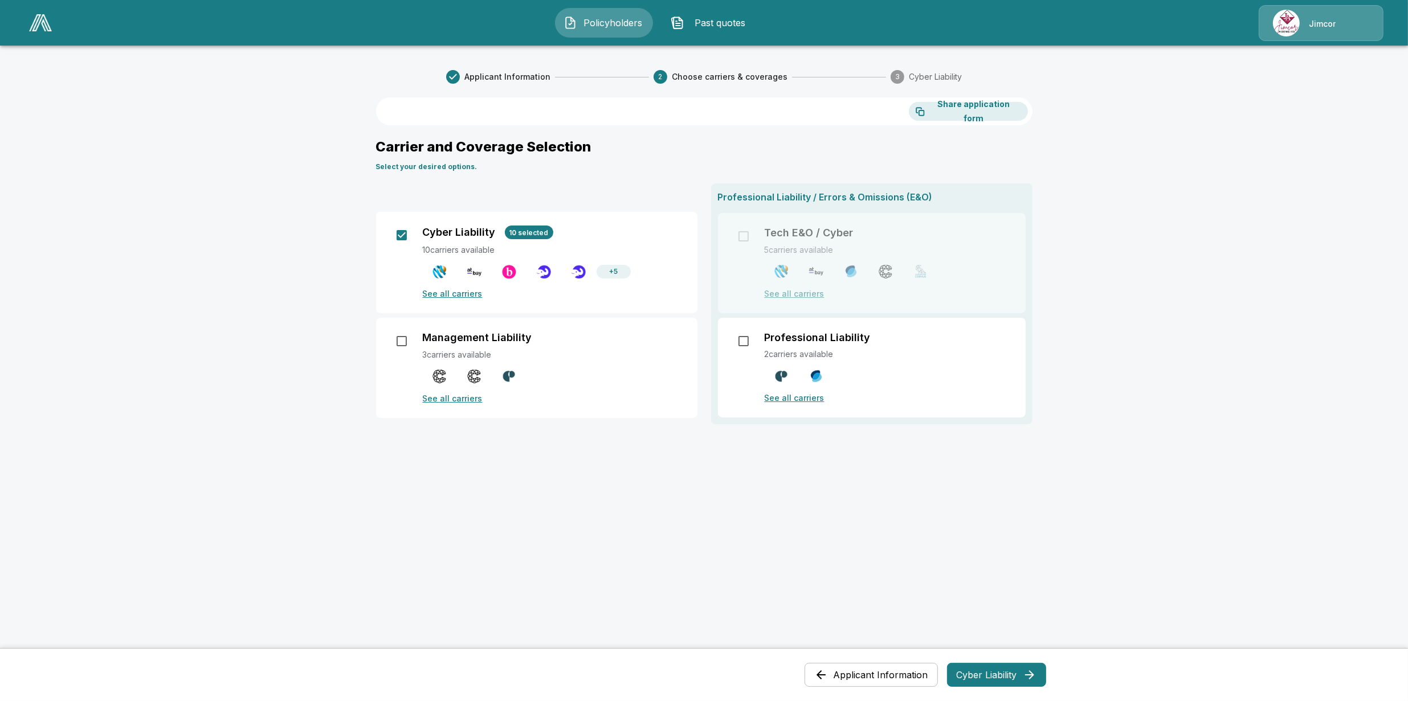
click at [471, 292] on p "See all carriers" at bounding box center [553, 294] width 261 height 12
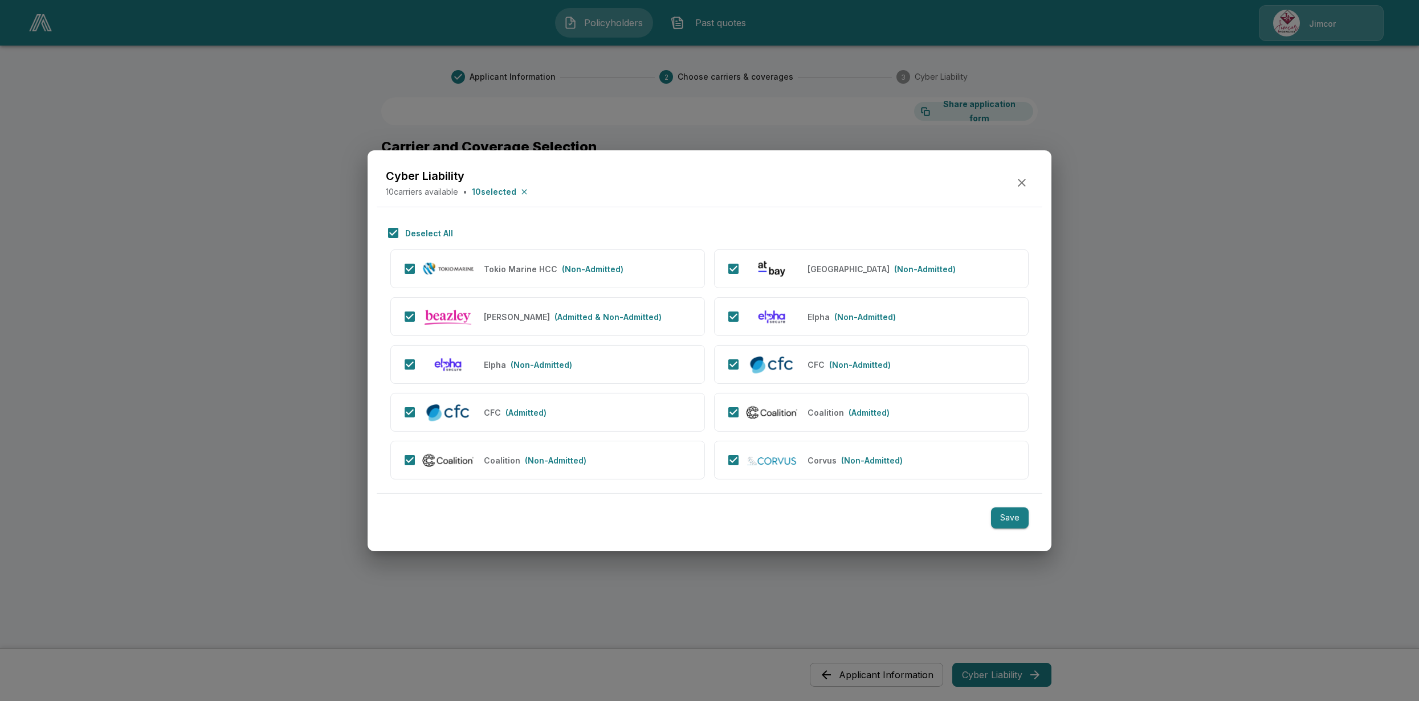
click at [1023, 182] on icon "button" at bounding box center [1022, 183] width 14 height 14
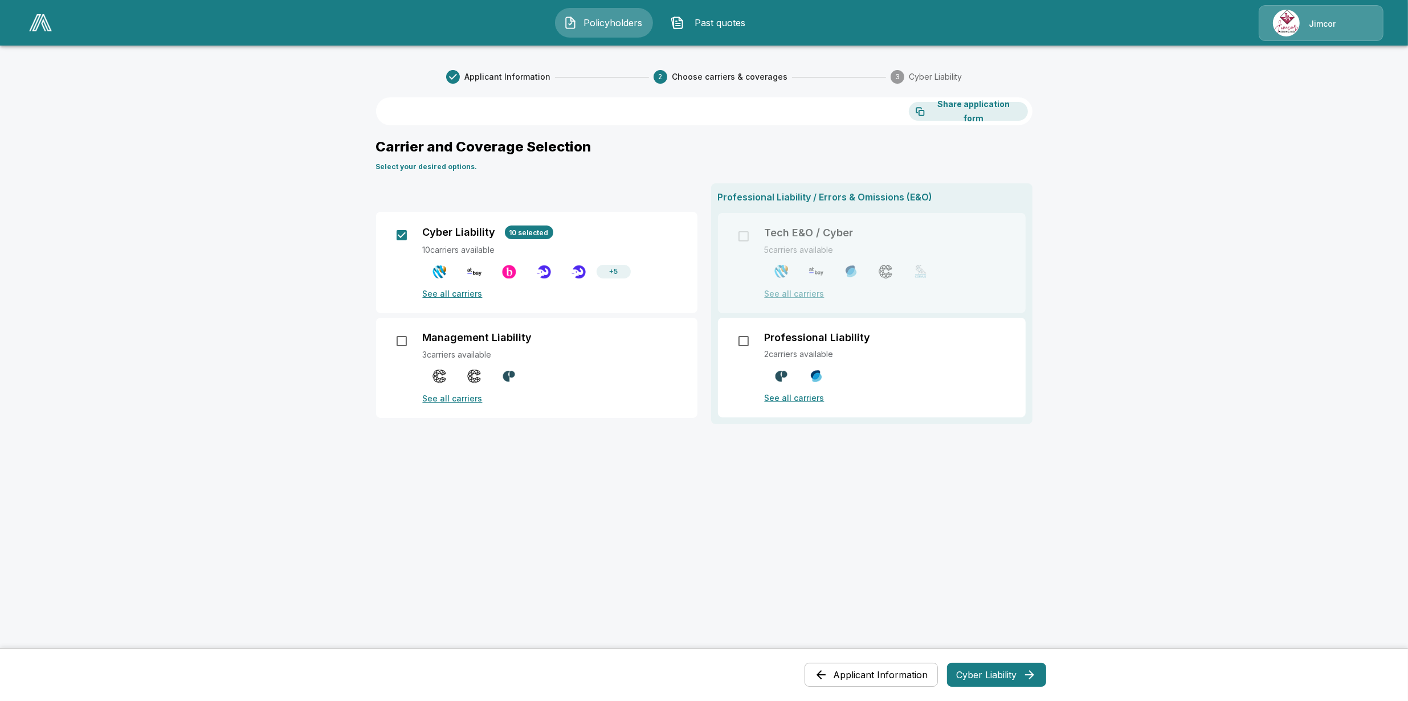
click at [446, 238] on div "Cyber Liability 10 selected" at bounding box center [553, 233] width 261 height 14
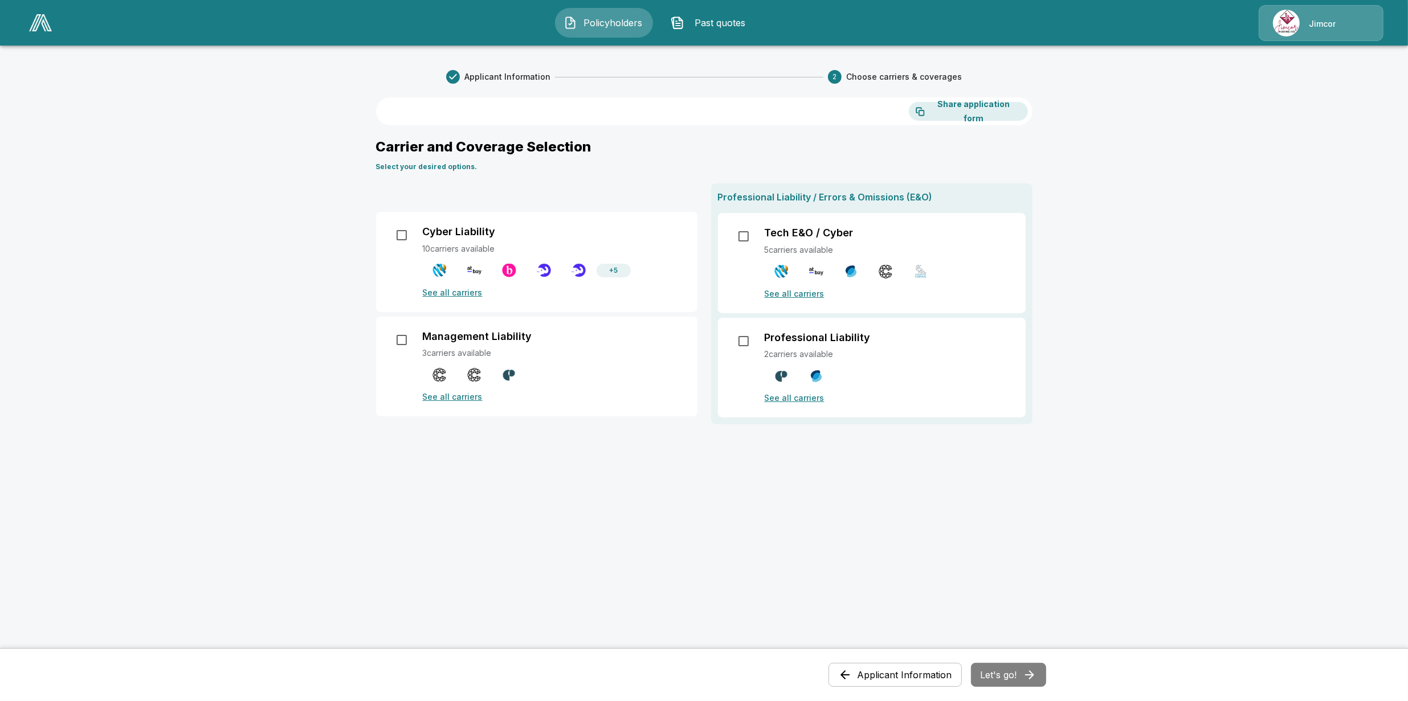
click at [461, 232] on p "Cyber Liability" at bounding box center [459, 232] width 73 height 13
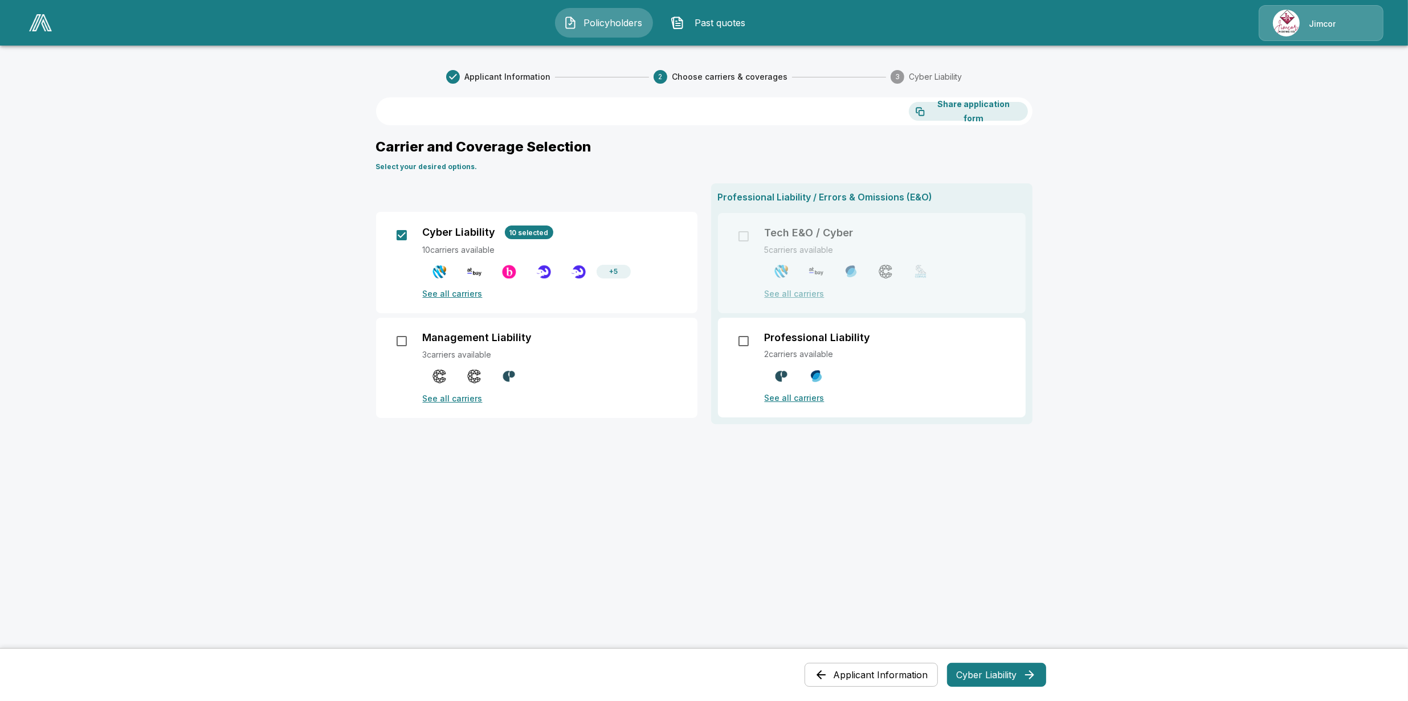
click at [471, 293] on p "See all carriers" at bounding box center [553, 294] width 261 height 12
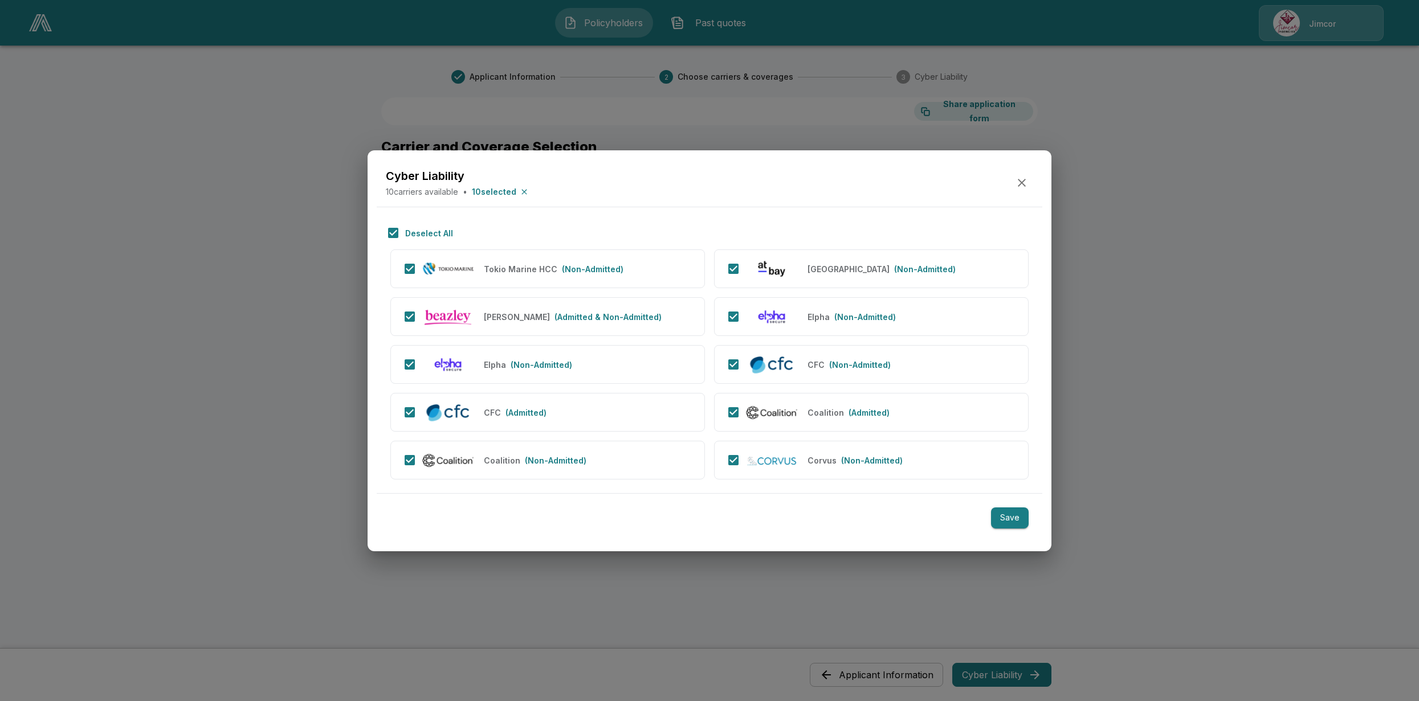
click at [259, 419] on div at bounding box center [709, 350] width 1419 height 701
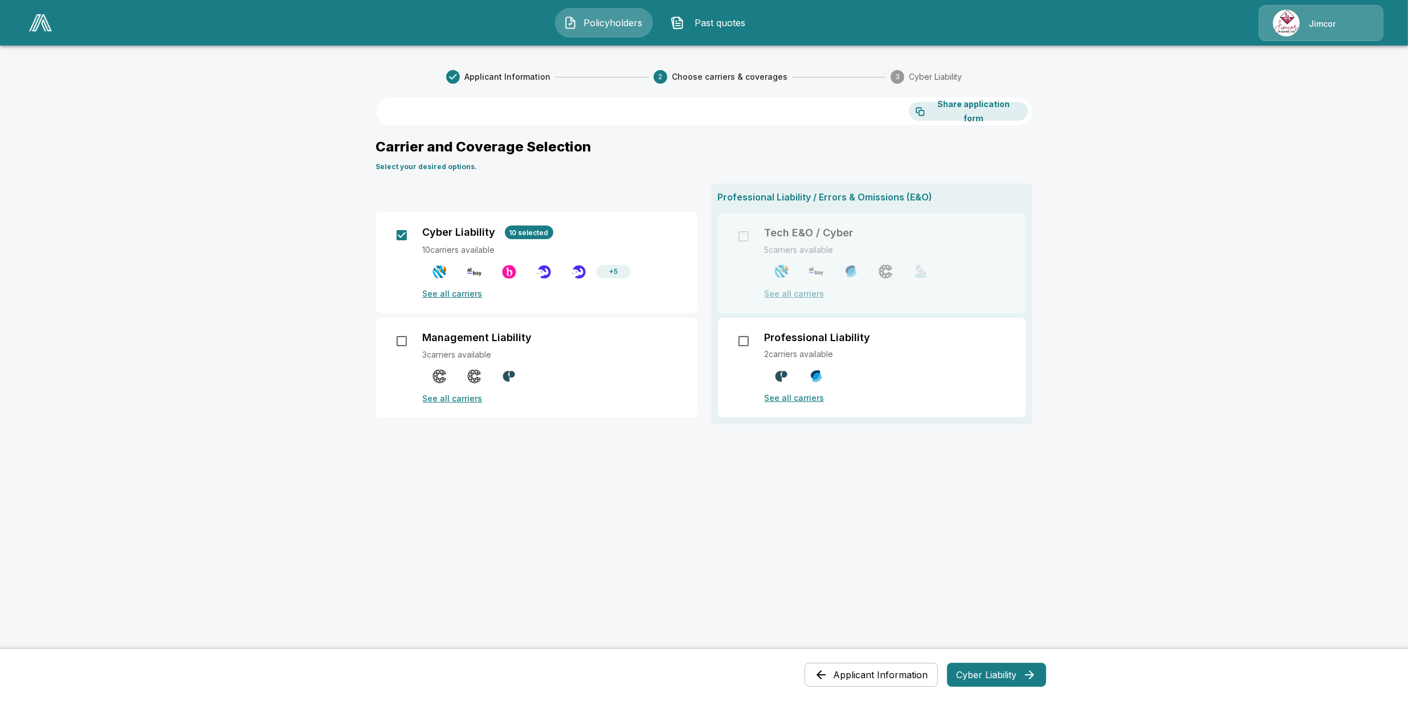
click at [480, 239] on div "Cyber Liability 10 selected 10 carriers available + 5 See all carriers" at bounding box center [553, 263] width 261 height 74
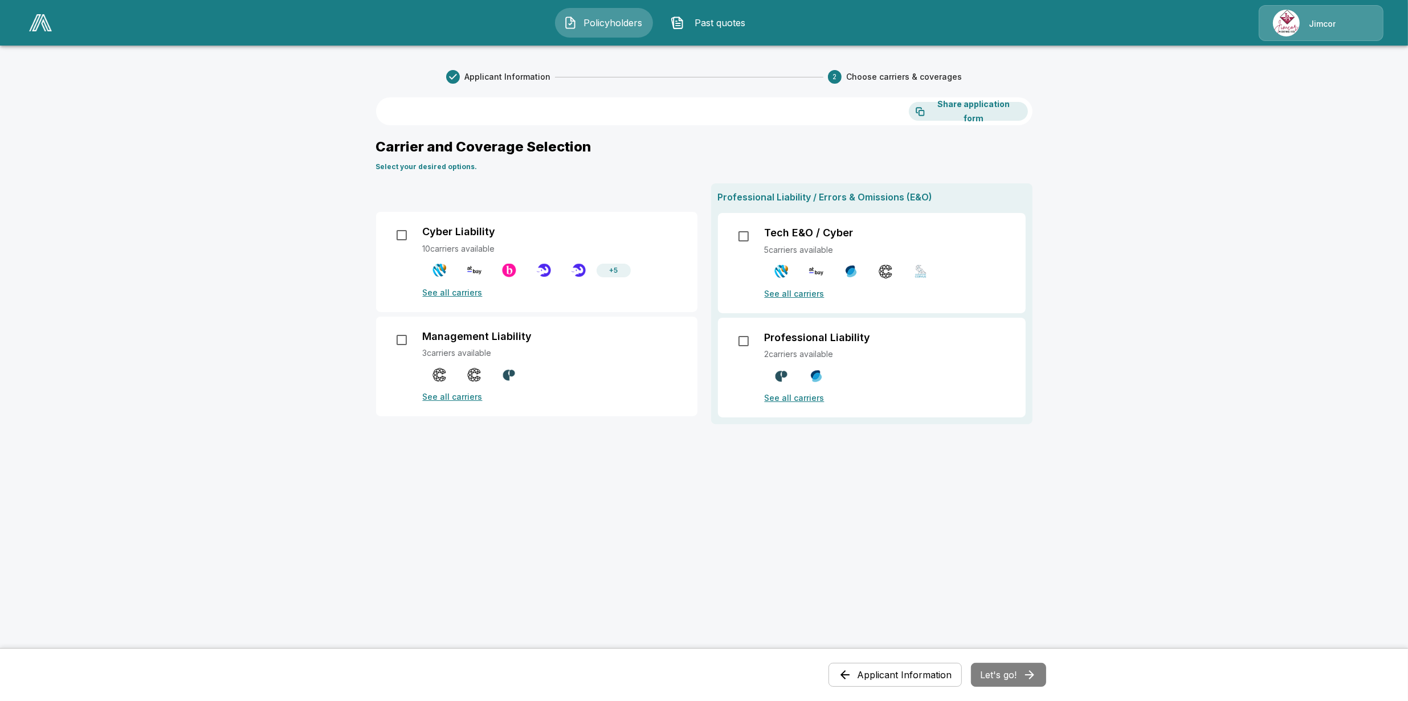
click at [479, 231] on p "Cyber Liability" at bounding box center [459, 232] width 73 height 13
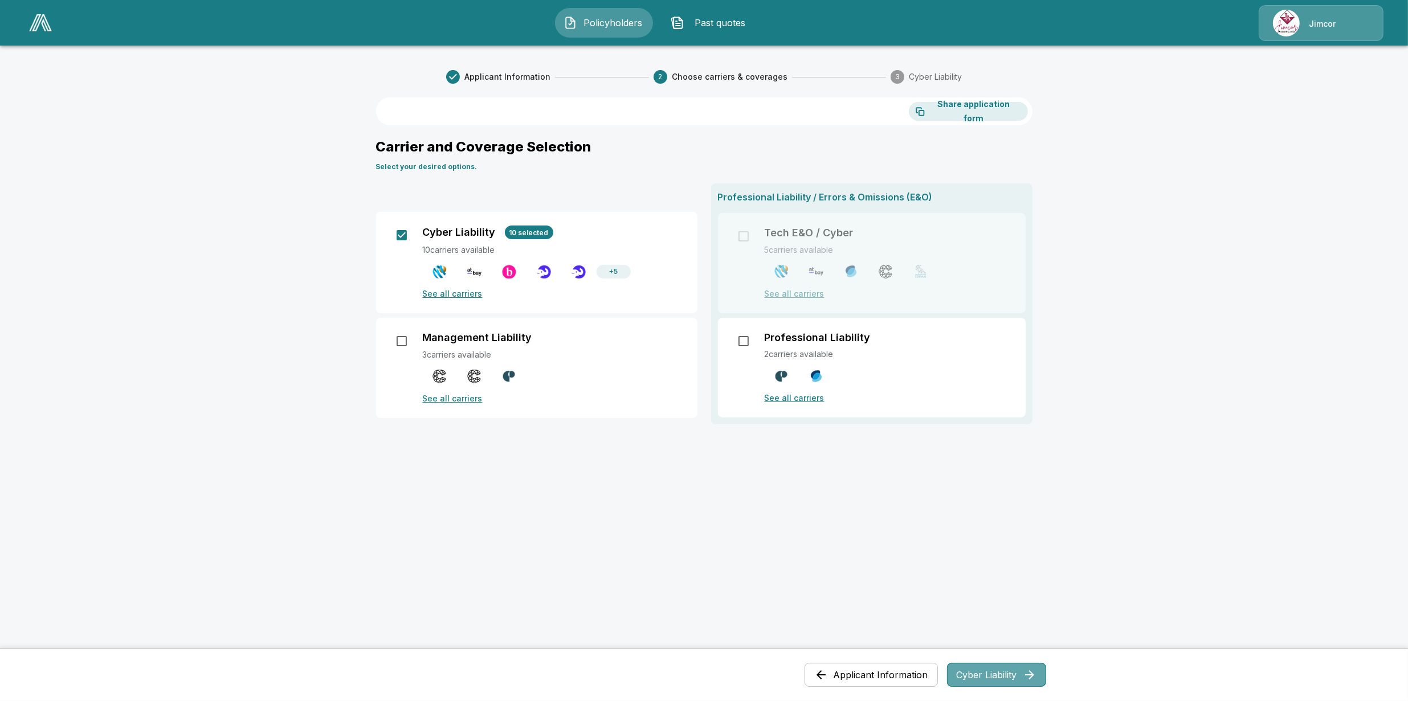
click at [1006, 667] on button "Cyber Liability" at bounding box center [996, 675] width 99 height 24
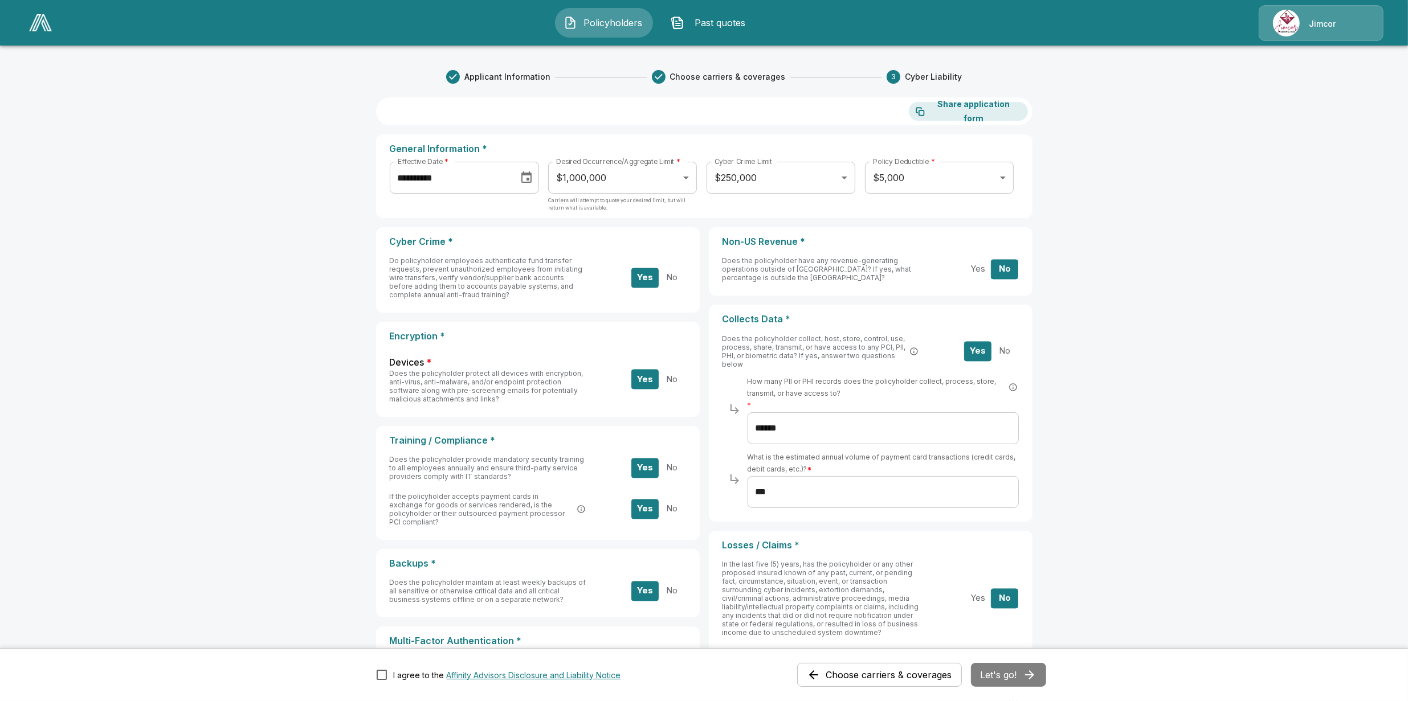
click at [604, 169] on body "**********" at bounding box center [704, 530] width 1408 height 1060
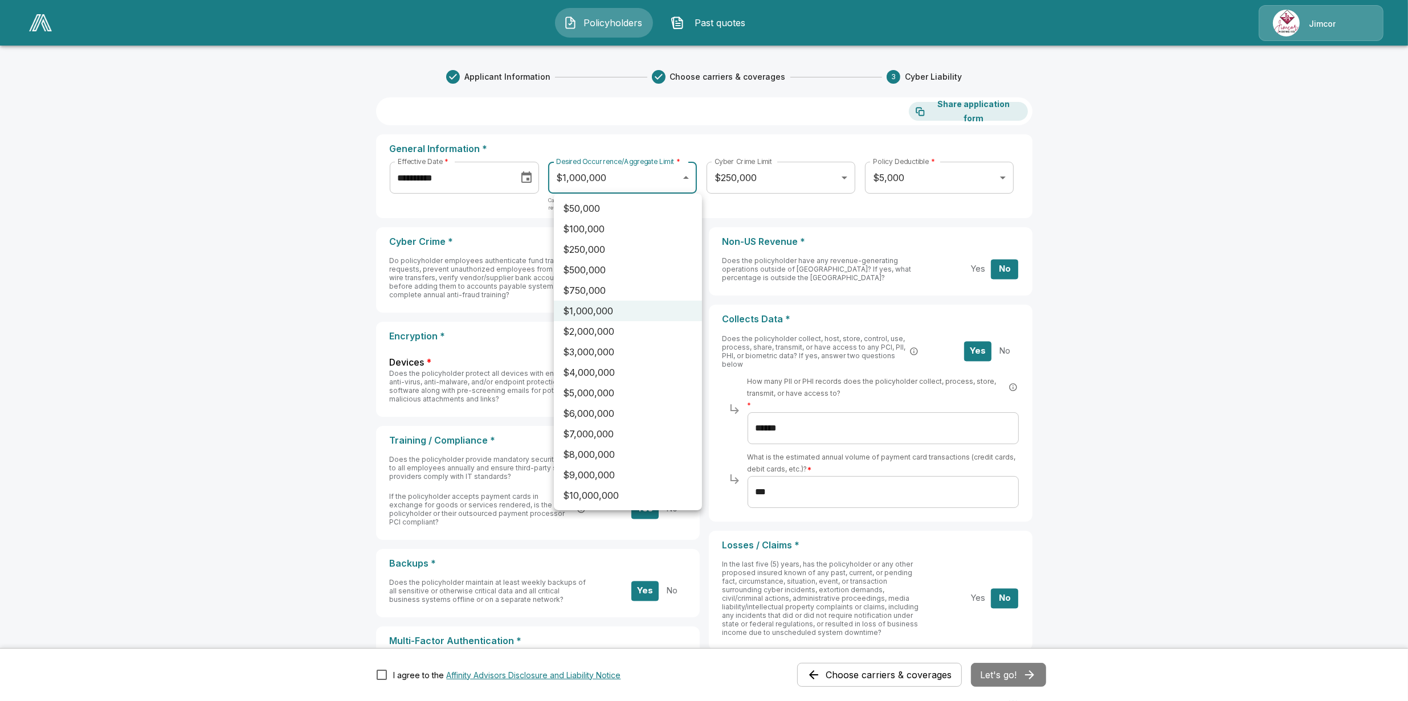
click at [802, 187] on div at bounding box center [704, 350] width 1408 height 701
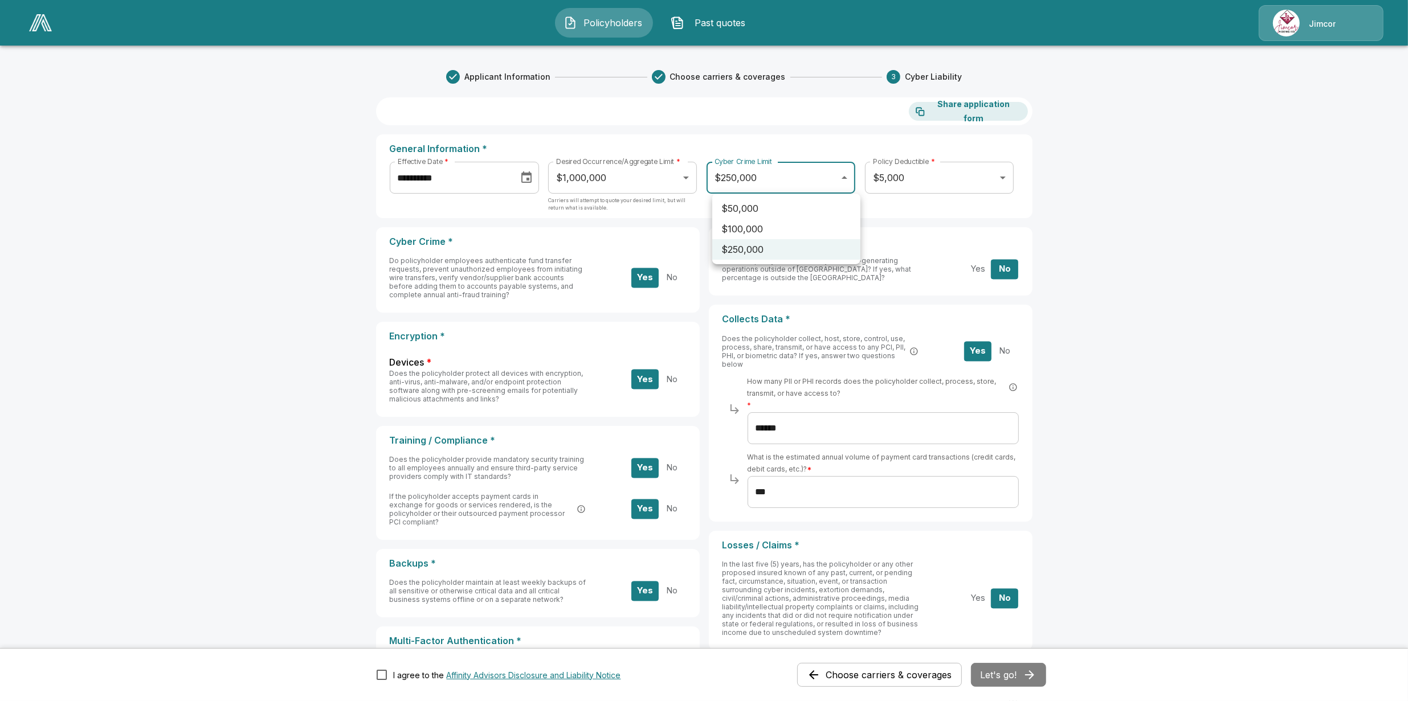
click at [818, 178] on body "**********" at bounding box center [704, 530] width 1408 height 1060
click at [1120, 272] on div at bounding box center [704, 350] width 1408 height 701
click at [742, 22] on span "Past quotes" at bounding box center [720, 23] width 63 height 14
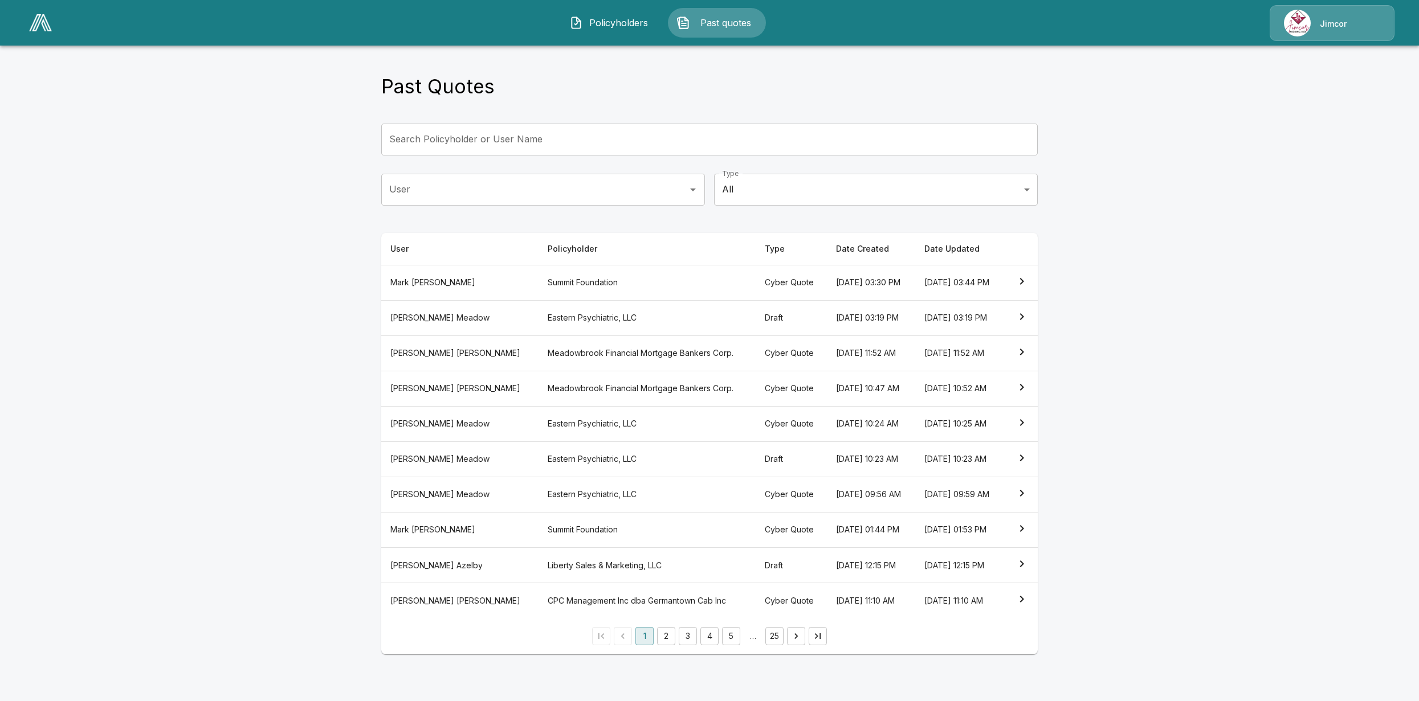
click at [538, 275] on th "Summit Foundation" at bounding box center [646, 282] width 216 height 35
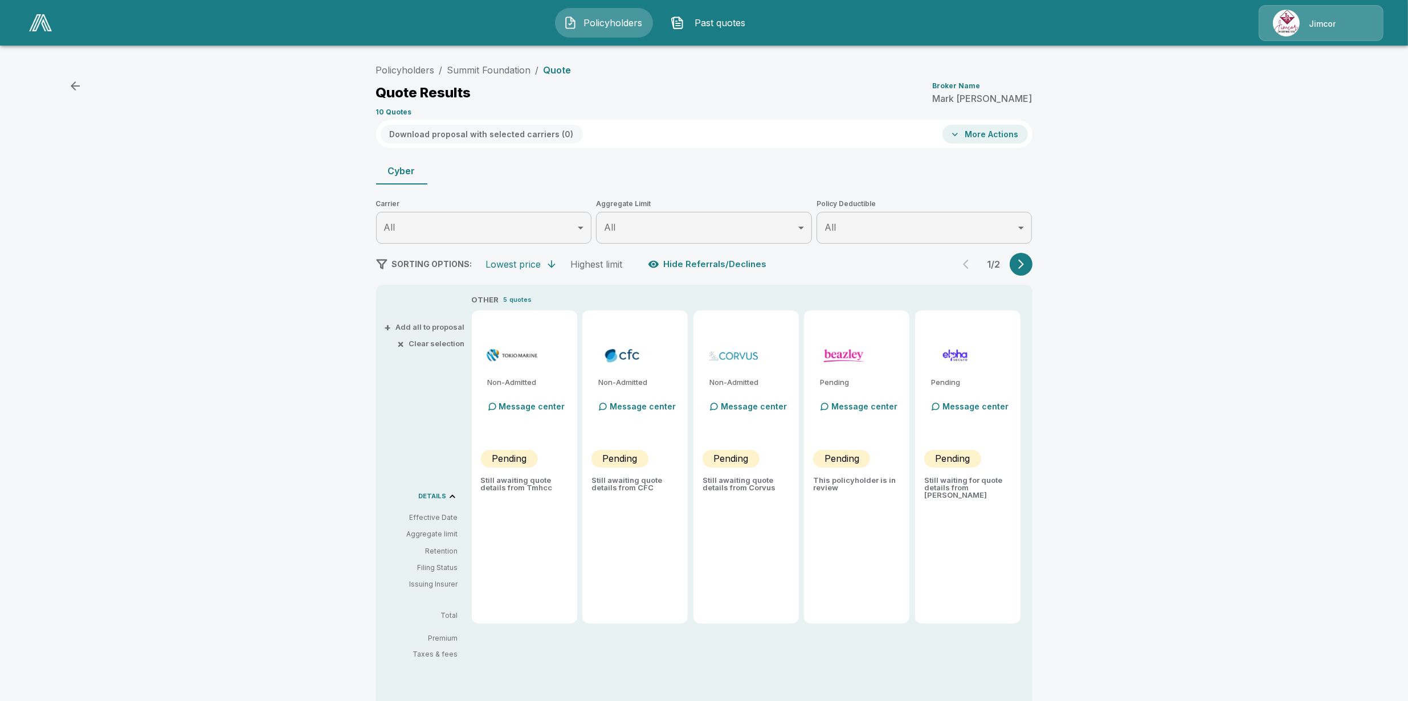
type input "*******"
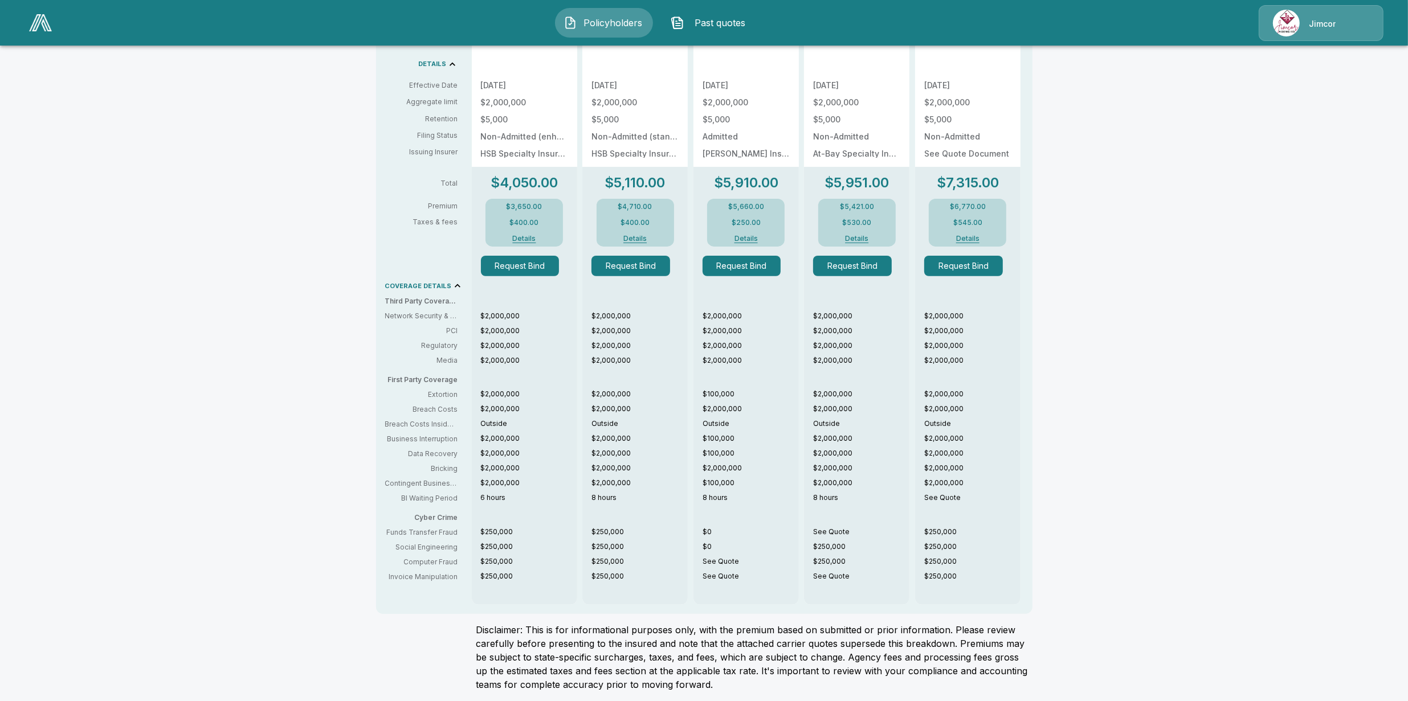
scroll to position [436, 0]
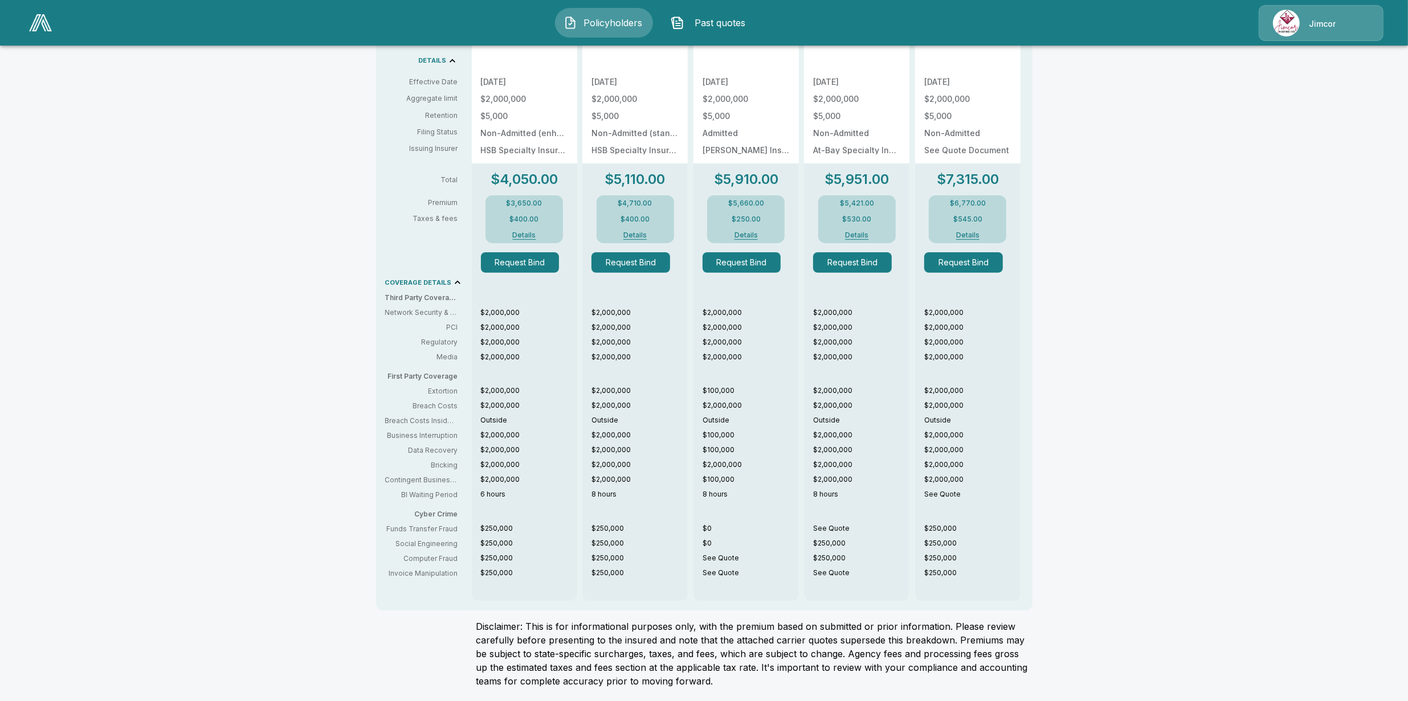
click at [1111, 400] on div "Policyholders / Summit Foundation / Quote Quote Results Broker Name [PERSON_NAM…" at bounding box center [704, 160] width 1408 height 1084
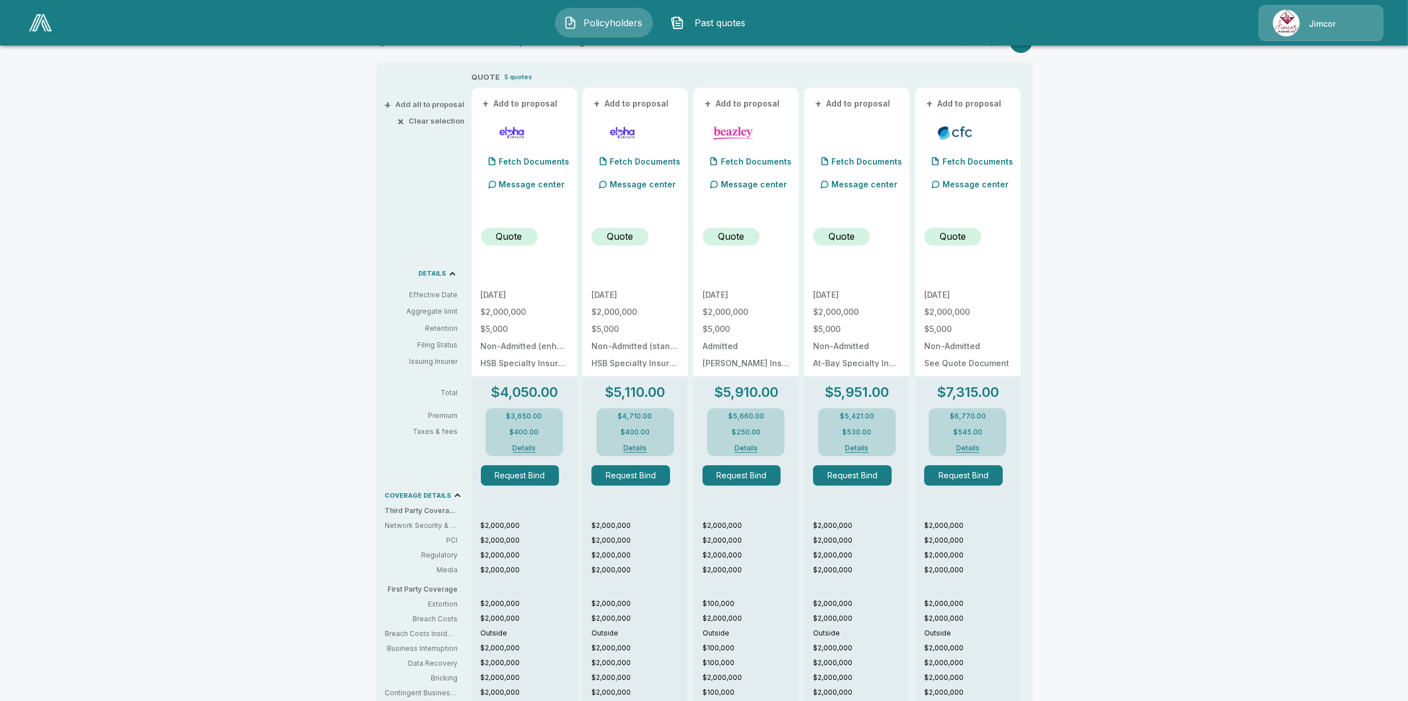
scroll to position [223, 0]
click at [1137, 318] on div "Policyholders / Summit Foundation / Quote Quote Results Broker Name [PERSON_NAM…" at bounding box center [704, 373] width 1408 height 1084
click at [1182, 240] on div "Policyholders / Summit Foundation / Quote Quote Results Broker Name [PERSON_NAM…" at bounding box center [704, 373] width 1408 height 1084
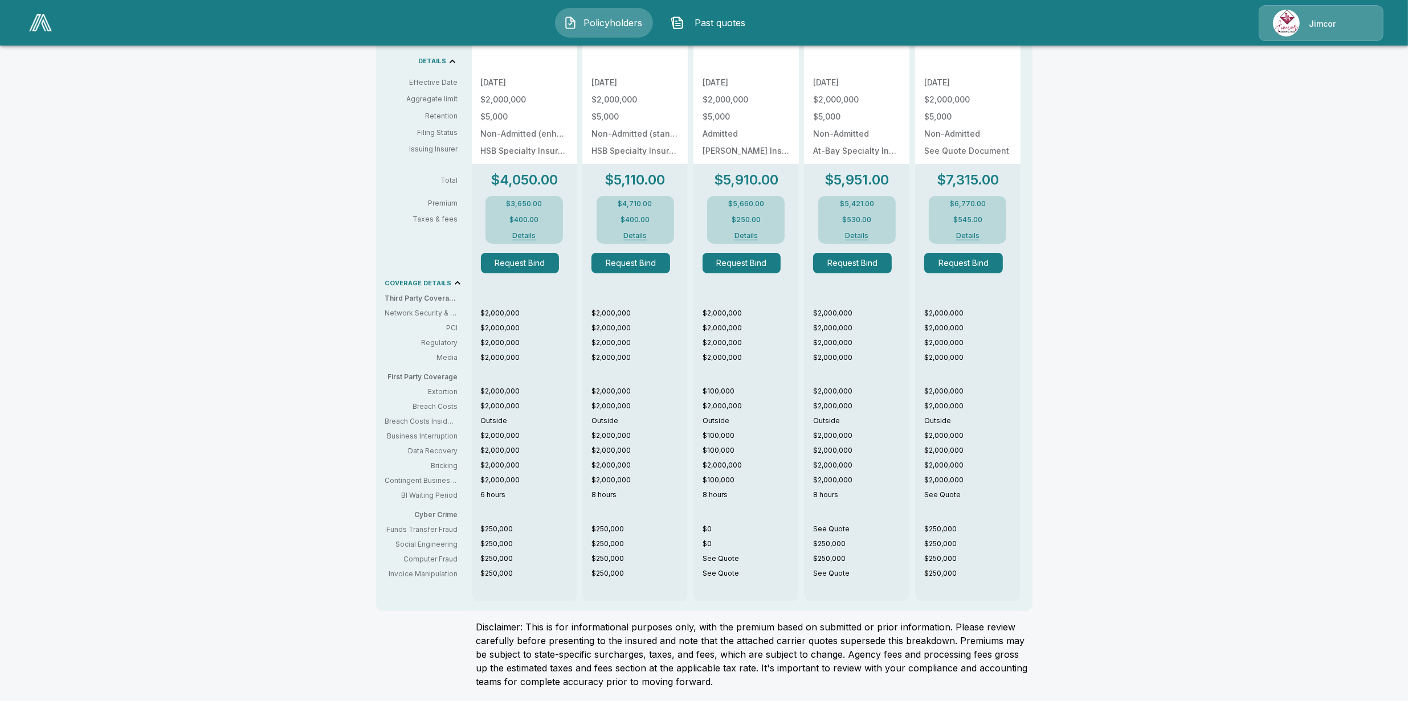
scroll to position [436, 0]
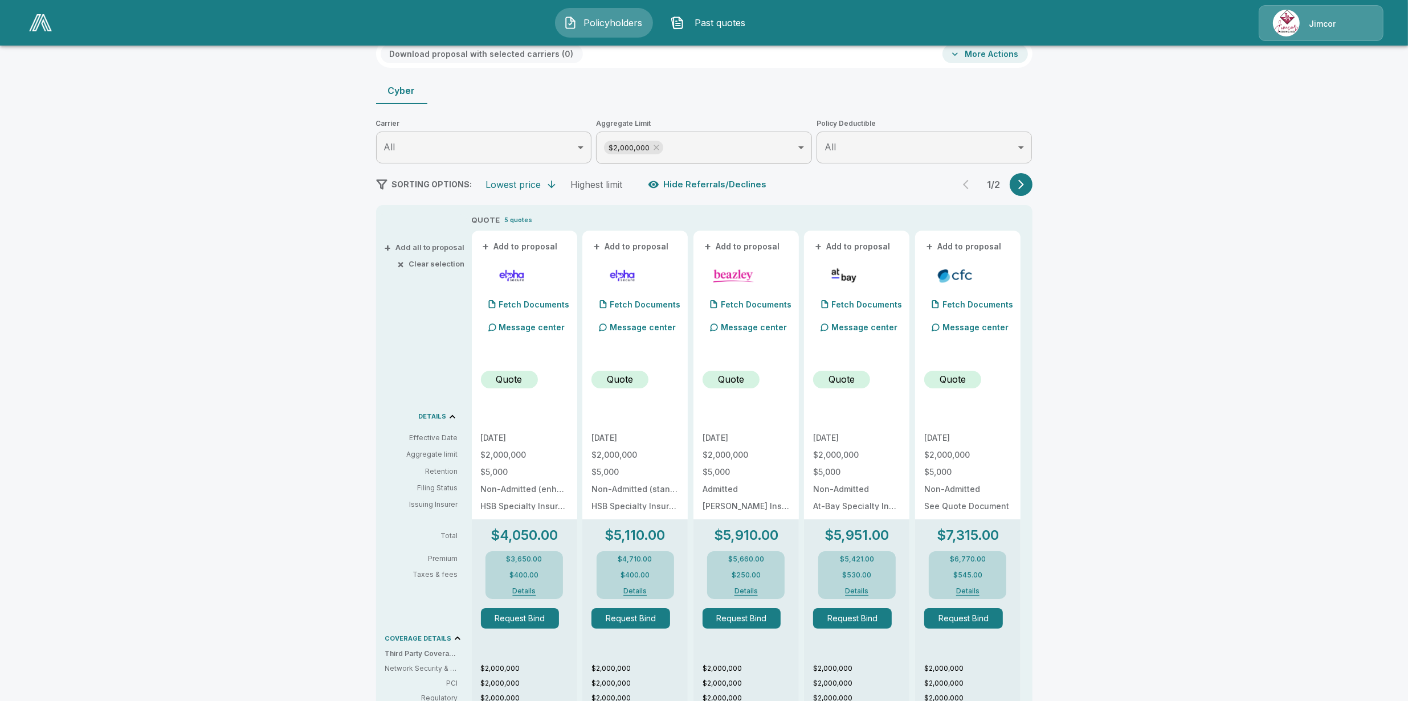
click at [1027, 183] on icon "button" at bounding box center [1020, 184] width 11 height 11
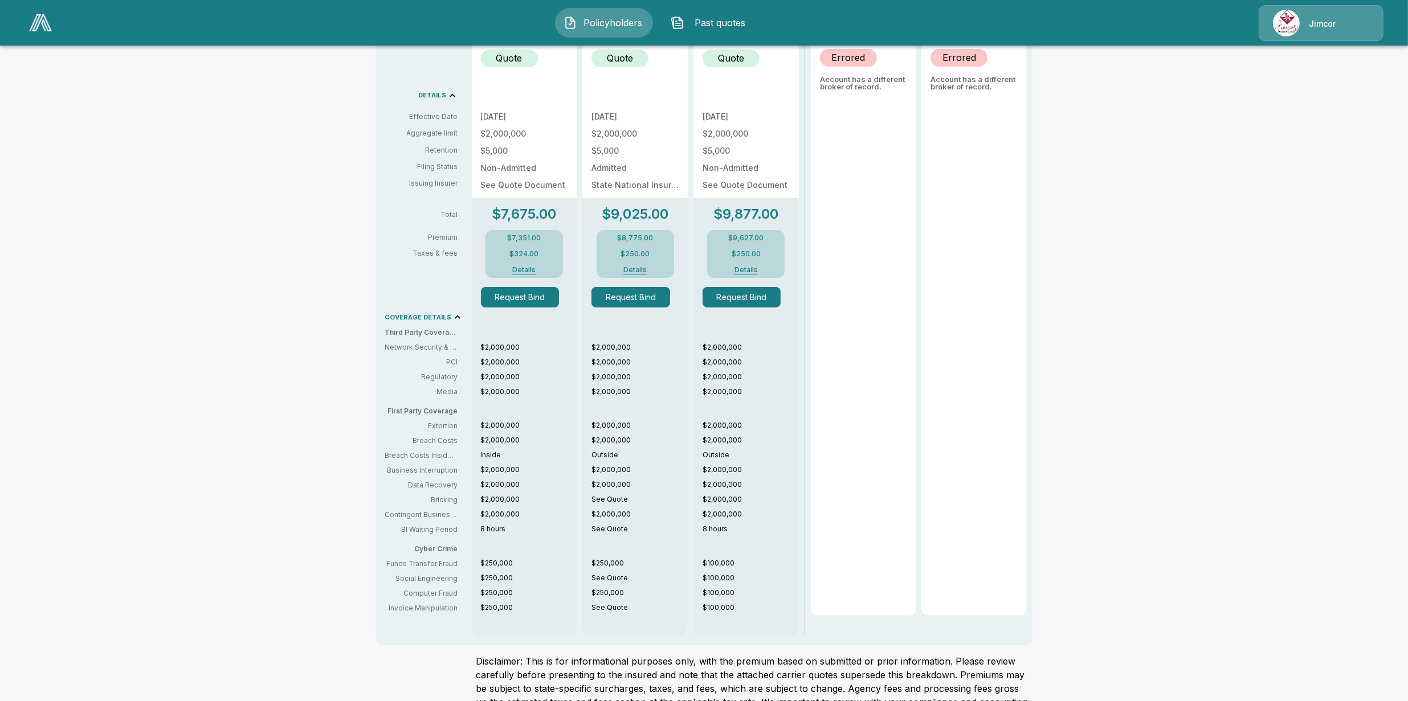
scroll to position [152, 0]
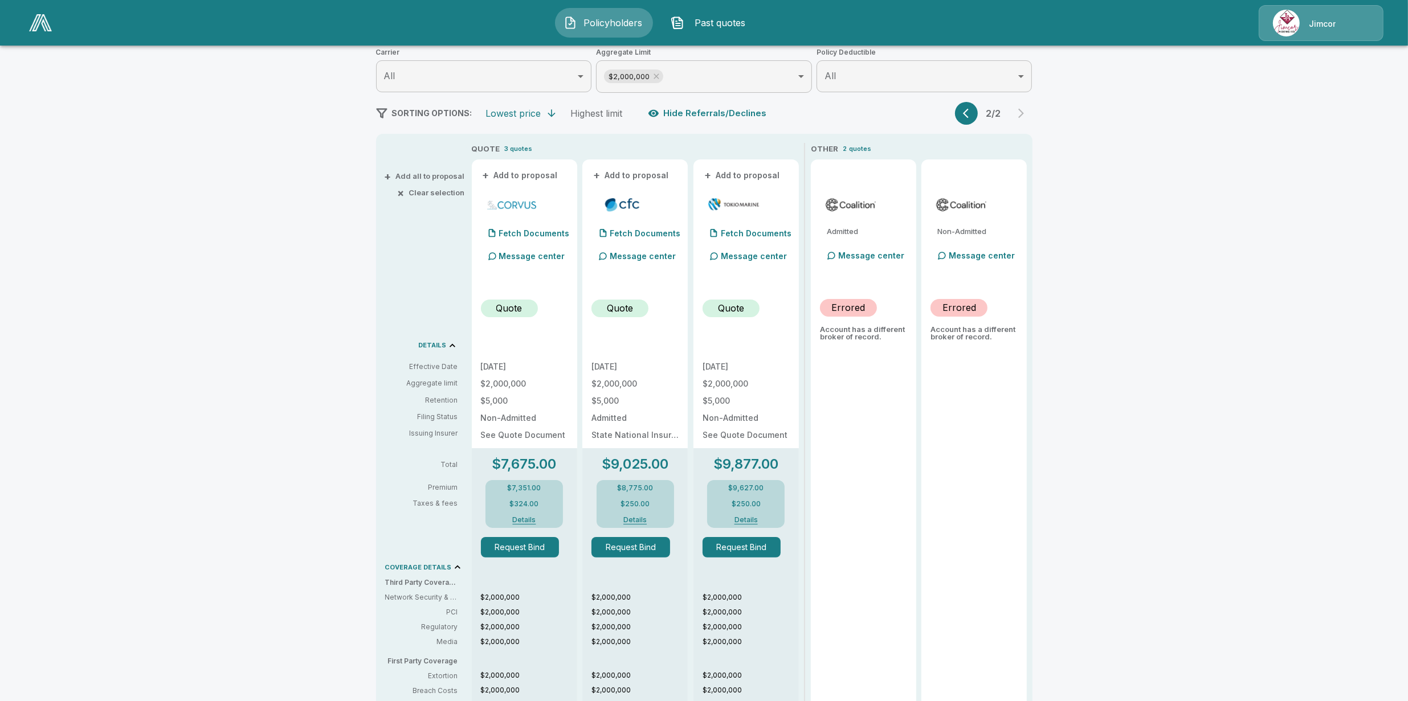
click at [966, 115] on button "button" at bounding box center [966, 113] width 23 height 23
